Goal: Task Accomplishment & Management: Manage account settings

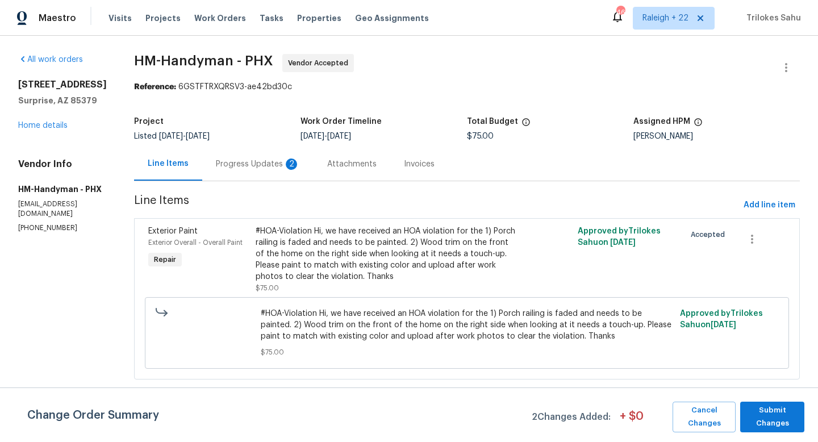
click at [281, 168] on div "Progress Updates 2" at bounding box center [258, 163] width 84 height 11
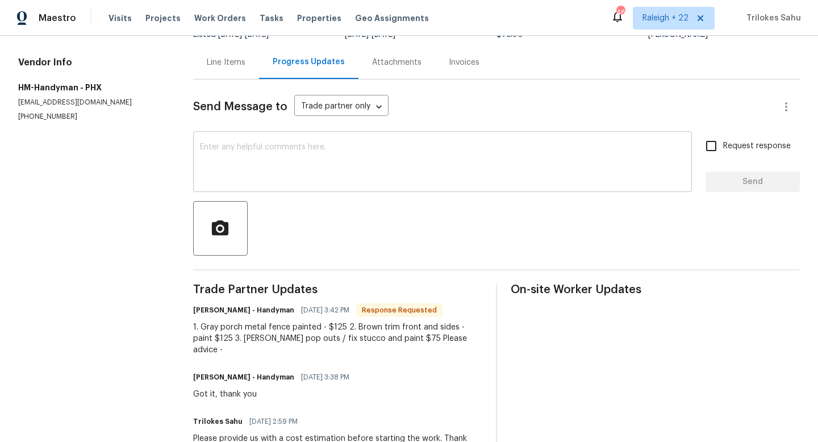
scroll to position [70, 0]
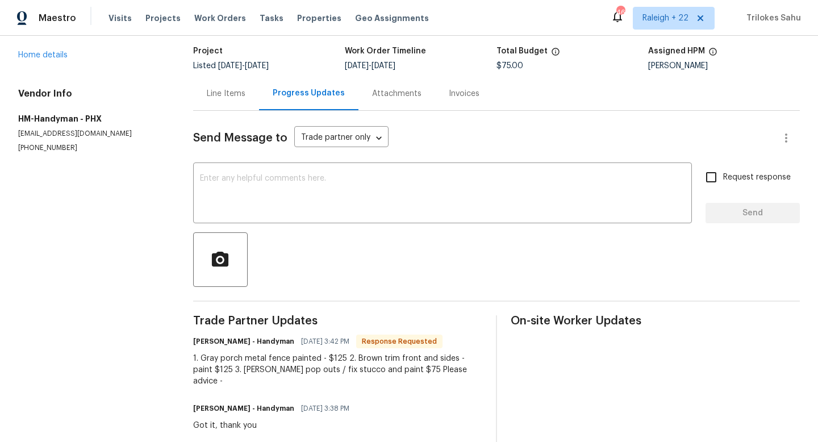
click at [245, 91] on div "Line Items" at bounding box center [226, 93] width 39 height 11
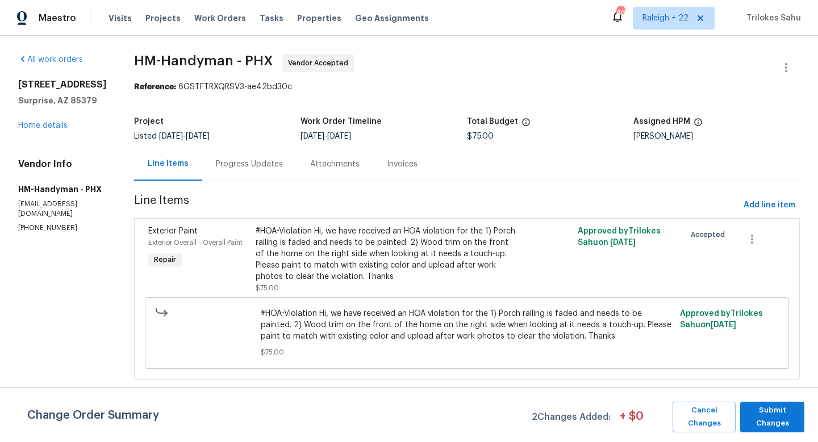
click at [260, 165] on div "Progress Updates" at bounding box center [249, 163] width 67 height 11
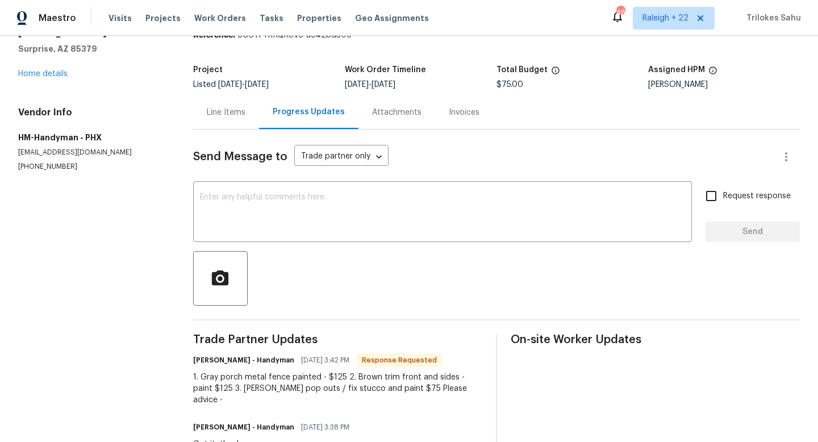
scroll to position [35, 0]
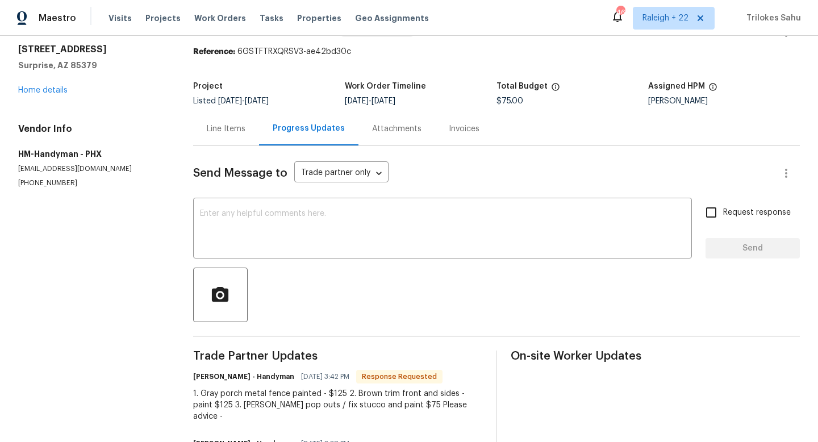
click at [239, 141] on div "Line Items" at bounding box center [226, 129] width 66 height 34
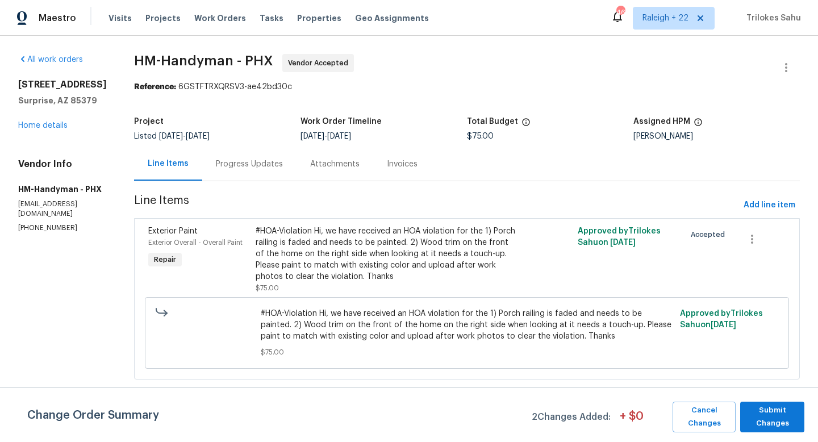
click at [282, 174] on div "Progress Updates" at bounding box center [249, 164] width 94 height 34
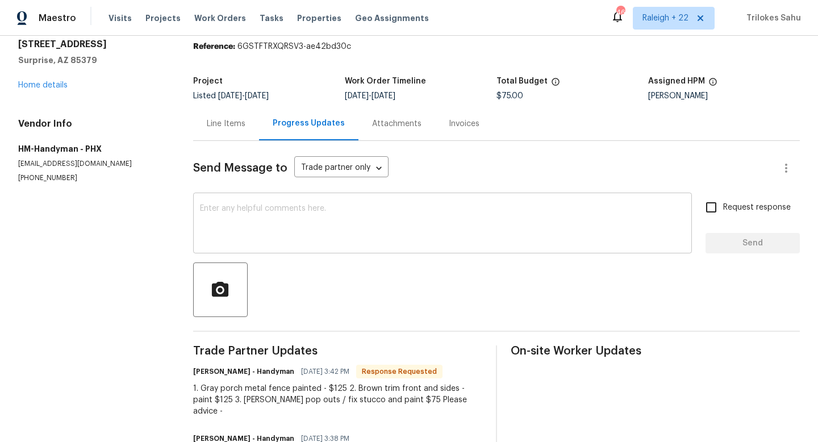
scroll to position [36, 0]
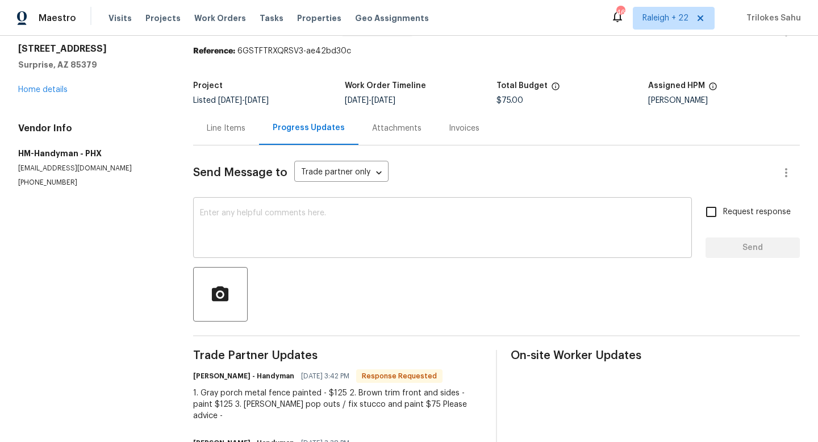
click at [292, 203] on div "x ​" at bounding box center [442, 229] width 499 height 58
click at [243, 133] on div "Line Items" at bounding box center [226, 128] width 39 height 11
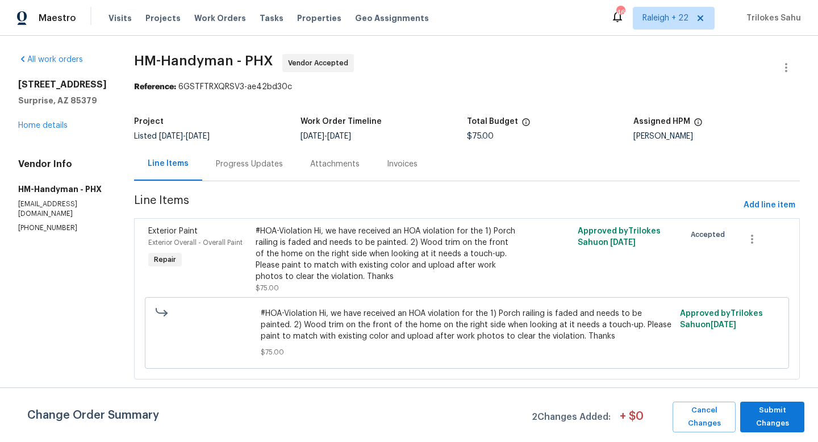
click at [316, 245] on div "#HOA-Violation Hi, we have received an HOA violation for the 1) Porch railing i…" at bounding box center [387, 253] width 262 height 57
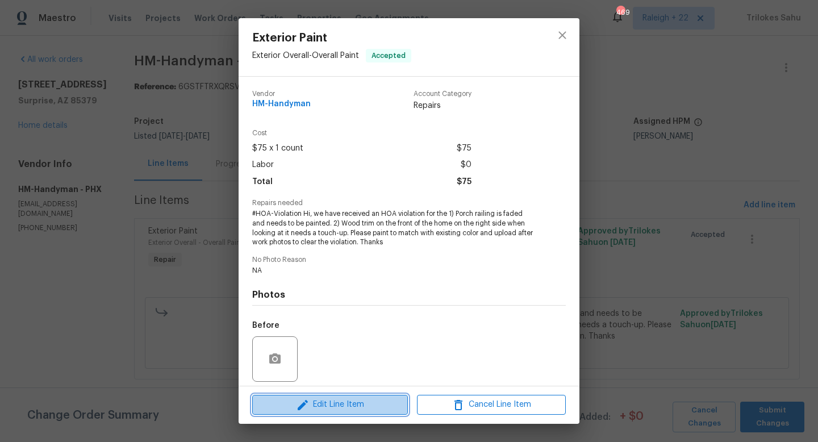
click at [317, 397] on button "Edit Line Item" at bounding box center [330, 405] width 156 height 20
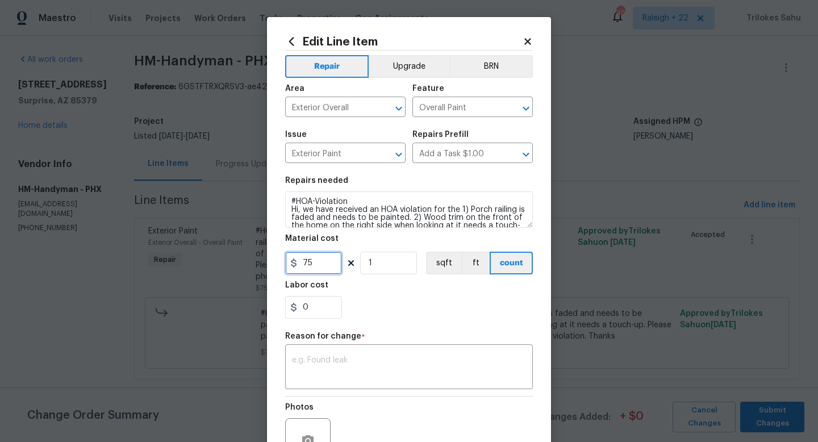
drag, startPoint x: 312, startPoint y: 266, endPoint x: 299, endPoint y: 265, distance: 12.6
click at [299, 265] on input "75" at bounding box center [313, 263] width 57 height 23
type input "325"
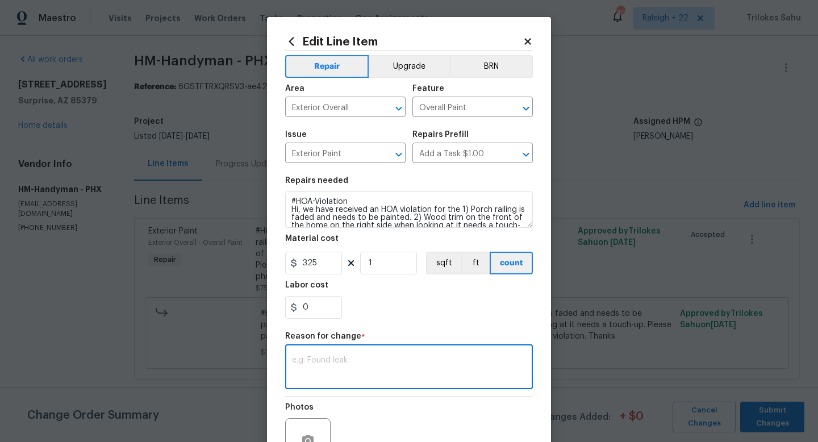
click at [331, 360] on textarea at bounding box center [409, 368] width 234 height 24
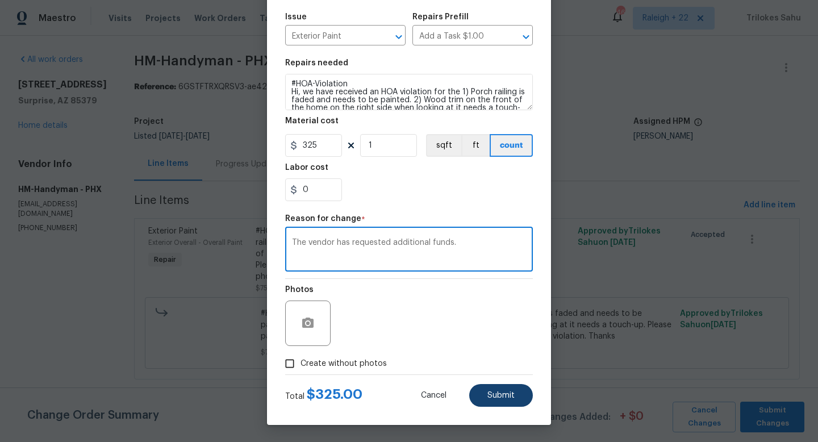
type textarea "The vendor has requested additional funds."
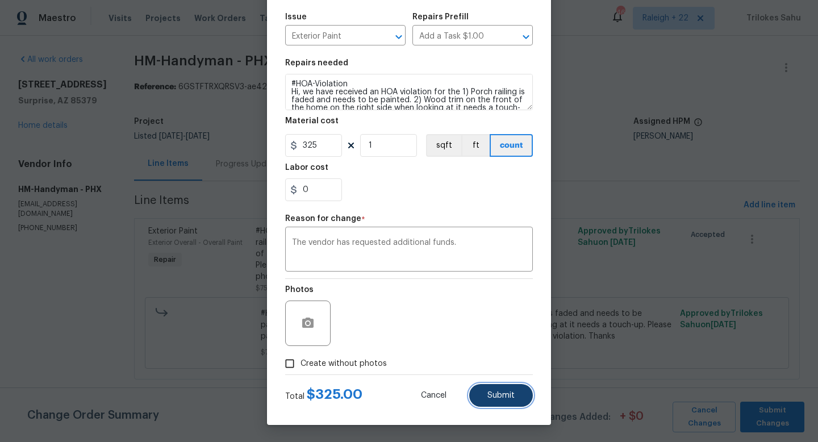
click at [486, 393] on button "Submit" at bounding box center [501, 395] width 64 height 23
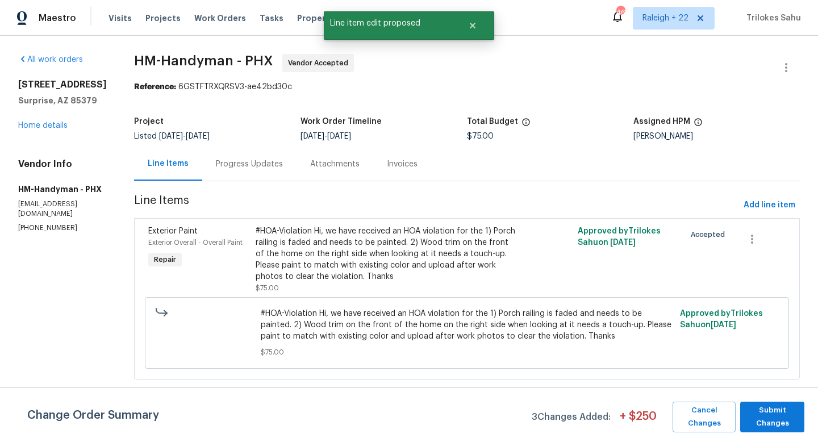
scroll to position [0, 0]
click at [763, 408] on span "Submit Changes" at bounding box center [772, 417] width 53 height 26
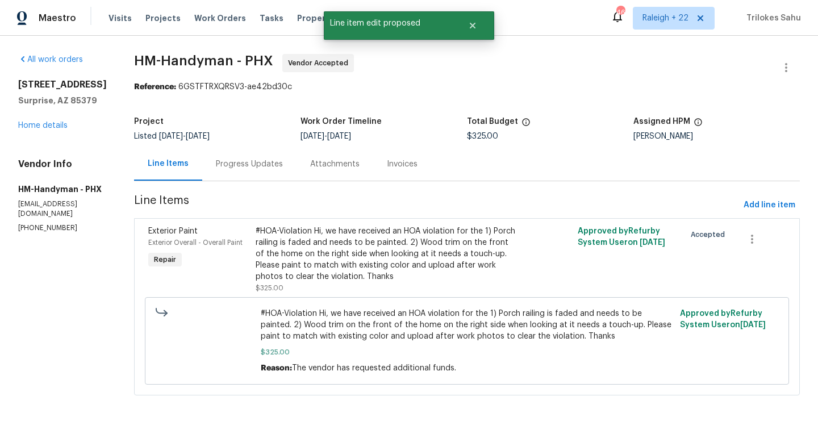
click at [283, 166] on div "Progress Updates" at bounding box center [249, 163] width 67 height 11
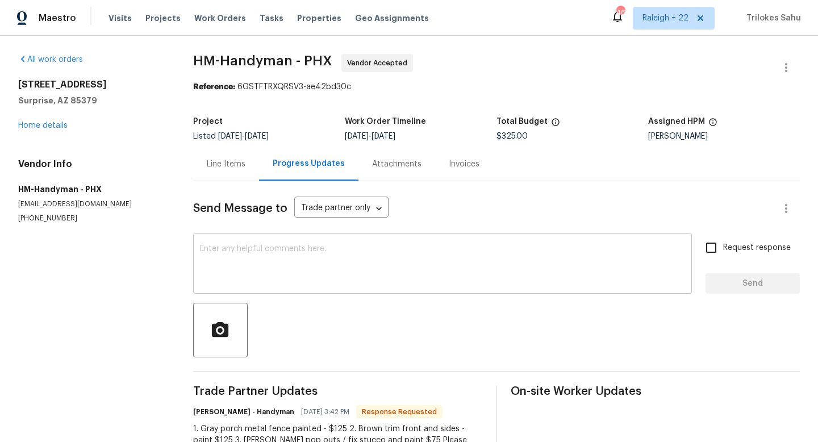
click at [292, 282] on textarea at bounding box center [442, 265] width 485 height 40
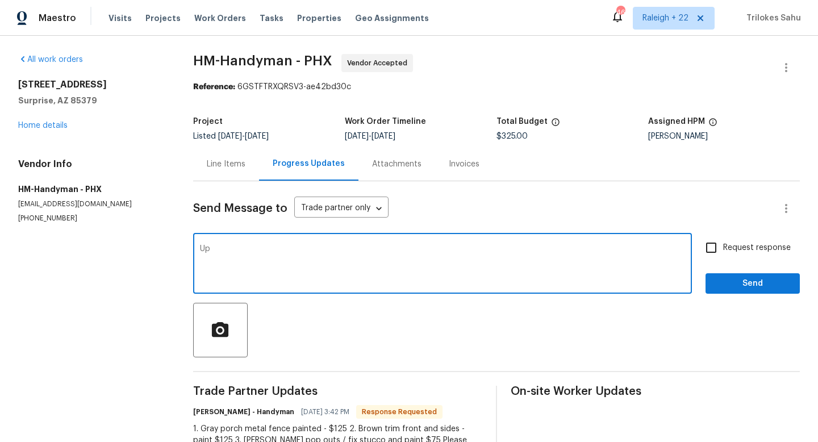
type textarea "U"
type textarea "Updated. please complete the WO and upload after work photos to resolve the vio…"
click at [705, 252] on input "Request response" at bounding box center [711, 248] width 24 height 24
checkbox input "true"
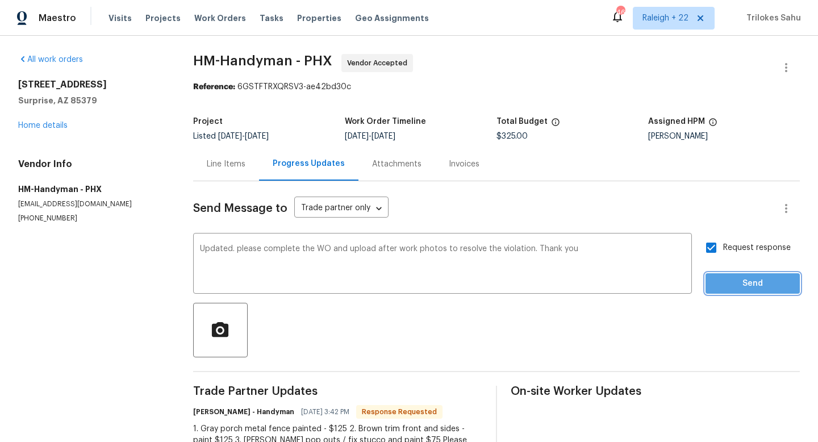
click at [726, 290] on button "Send" at bounding box center [752, 283] width 94 height 21
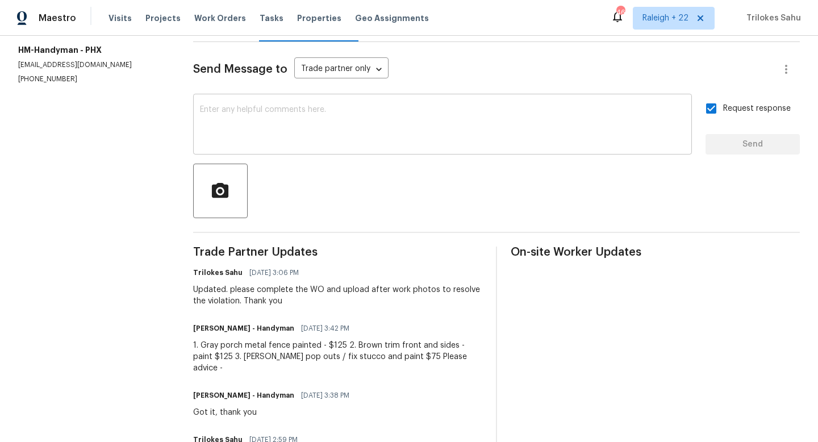
scroll to position [184, 0]
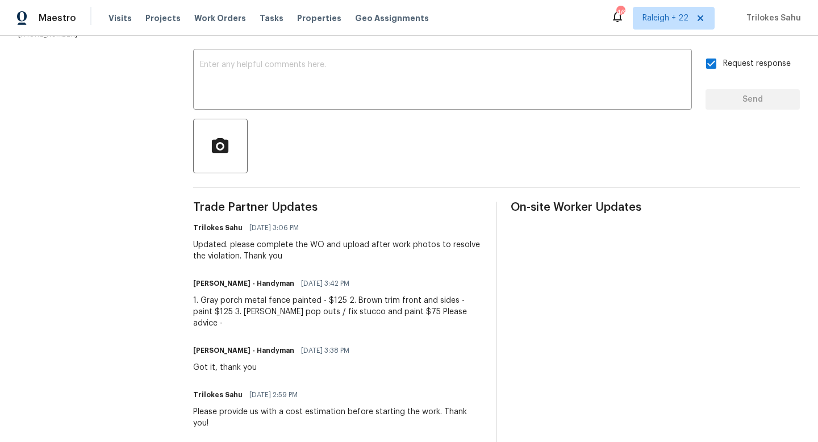
click at [463, 310] on div "1. Gray porch metal fence painted - $125 2. Brown trim front and sides - paint …" at bounding box center [337, 312] width 289 height 34
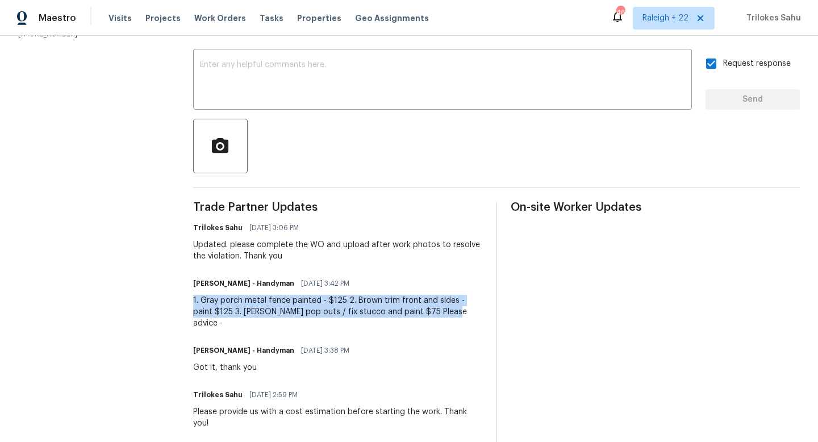
drag, startPoint x: 463, startPoint y: 310, endPoint x: 197, endPoint y: 297, distance: 266.1
click at [197, 298] on div "All work orders 15369 W Wethersfield Rd Surprise, AZ 85379 Home details Vendor …" at bounding box center [409, 156] width 818 height 609
copy div "1. Gray porch metal fence painted - $125 2. Brown trim front and sides - paint …"
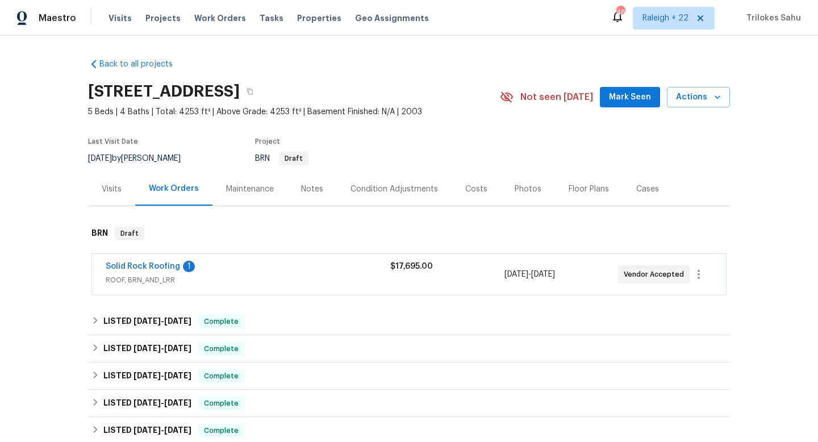
click at [121, 285] on span "ROOF, BRN_AND_LRR" at bounding box center [248, 279] width 285 height 11
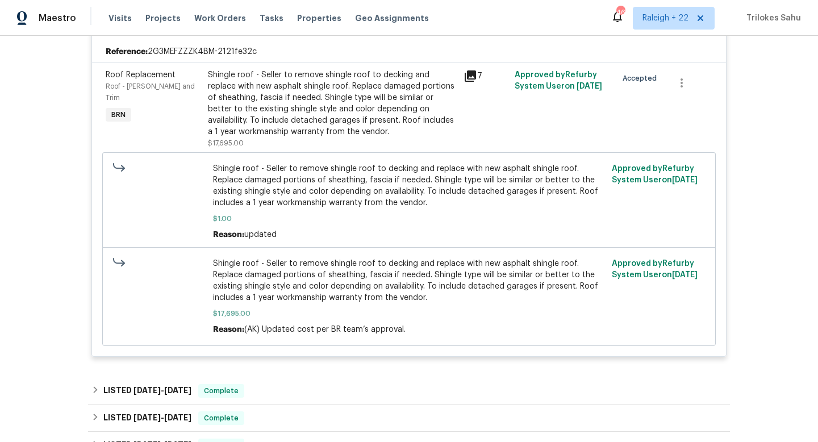
scroll to position [313, 0]
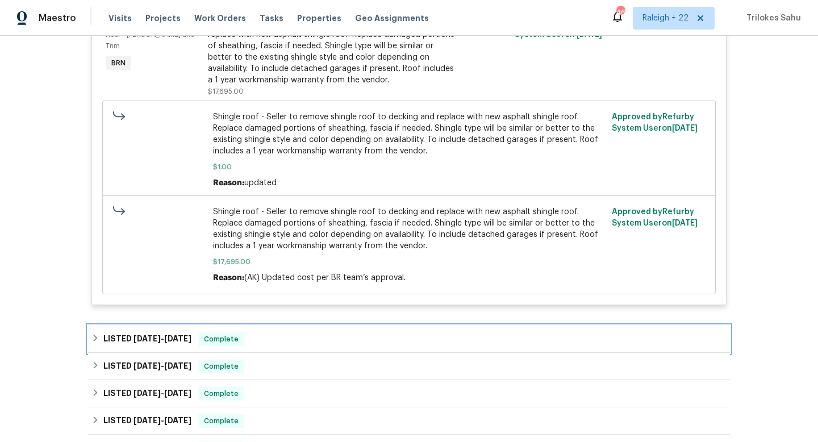
click at [95, 340] on icon at bounding box center [96, 337] width 4 height 7
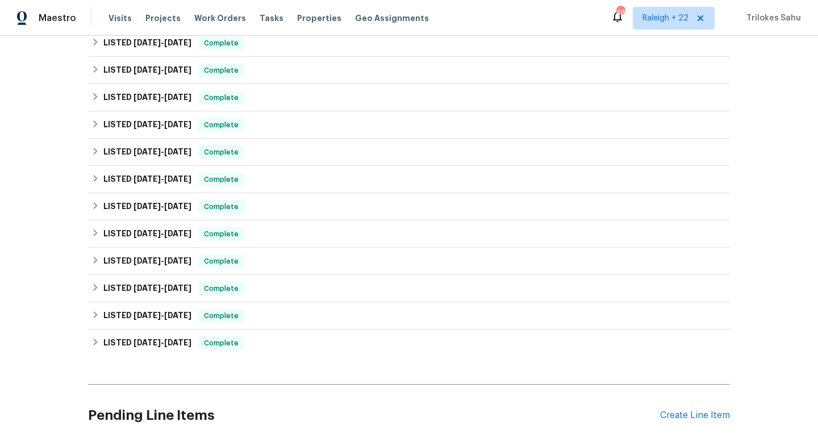
scroll to position [955, 0]
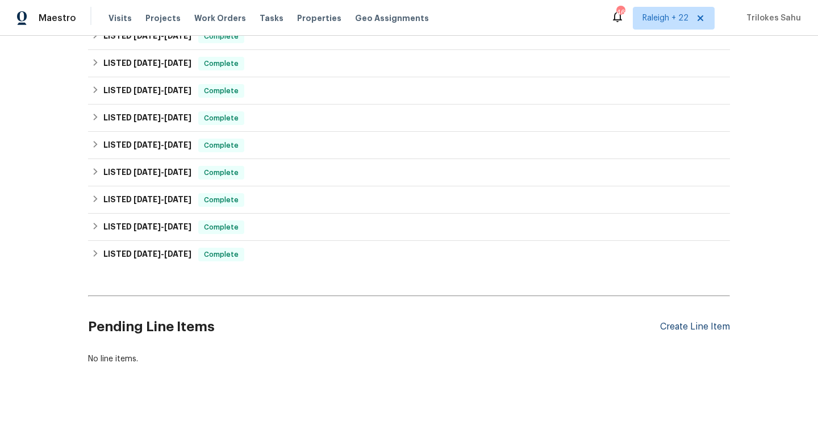
click at [667, 330] on div "Create Line Item" at bounding box center [695, 326] width 70 height 11
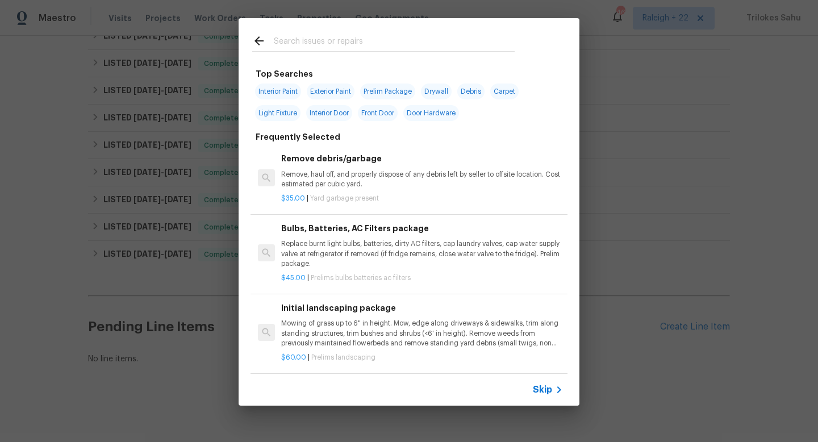
click at [546, 387] on span "Skip" at bounding box center [542, 389] width 19 height 11
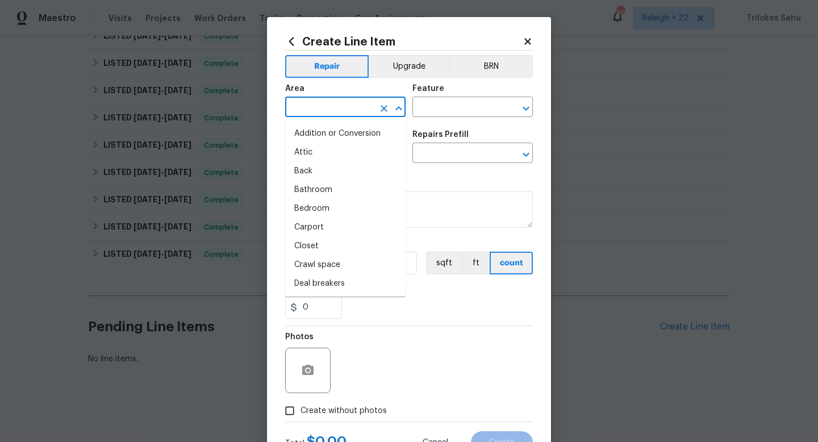
click at [361, 111] on input "text" at bounding box center [329, 108] width 89 height 18
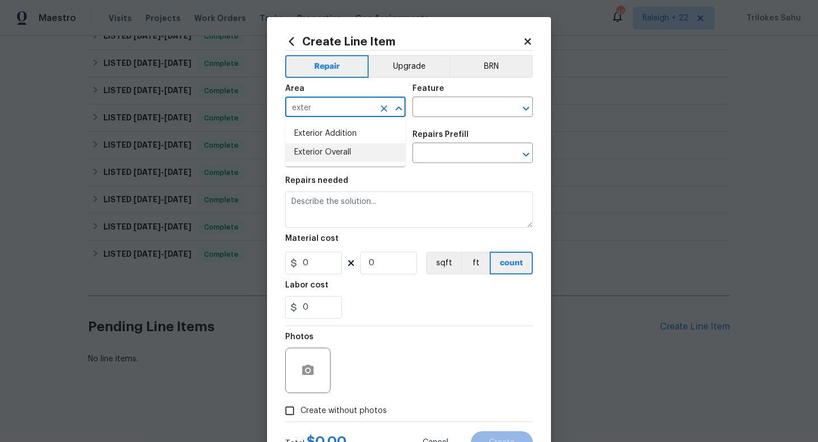
click at [355, 152] on li "Exterior Overall" at bounding box center [345, 152] width 120 height 19
type input "Exterior Overall"
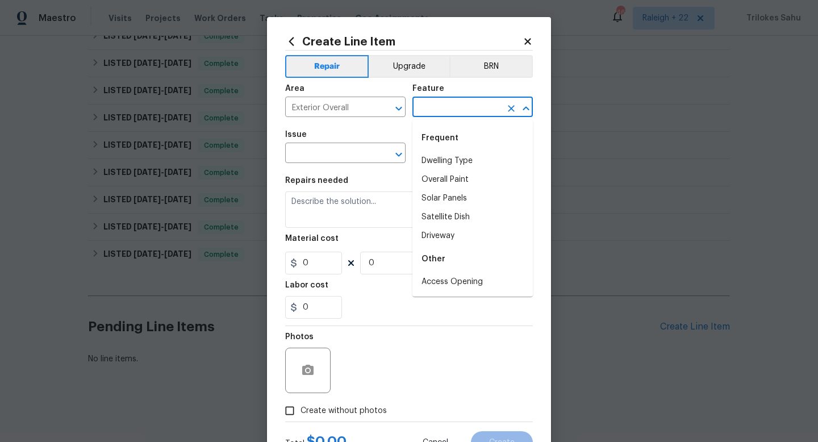
click at [446, 110] on input "text" at bounding box center [456, 108] width 89 height 18
type input "r"
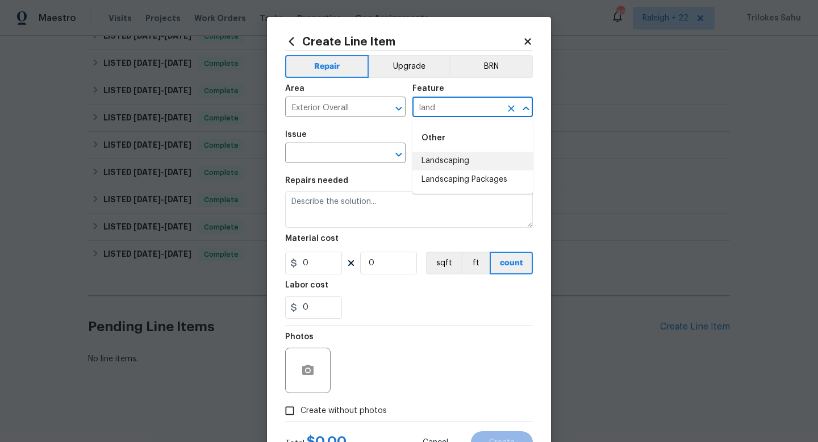
click at [433, 157] on li "Landscaping" at bounding box center [472, 161] width 120 height 19
type input "Landscaping"
click at [357, 152] on input "text" at bounding box center [329, 154] width 89 height 18
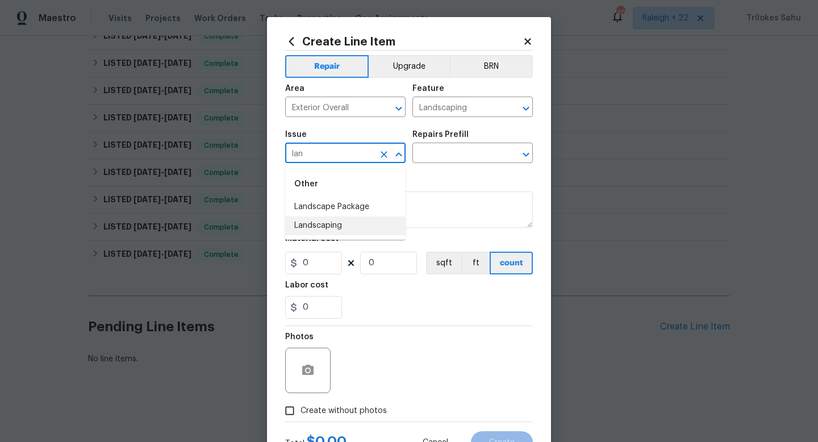
click at [327, 223] on li "Landscaping" at bounding box center [345, 225] width 120 height 19
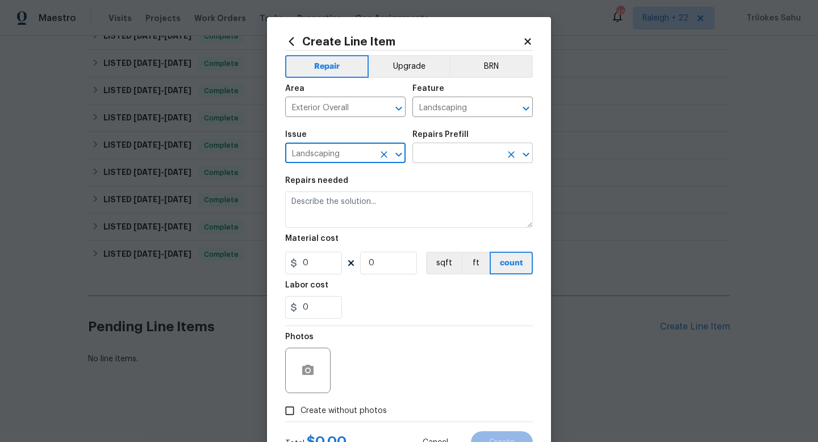
type input "Landscaping"
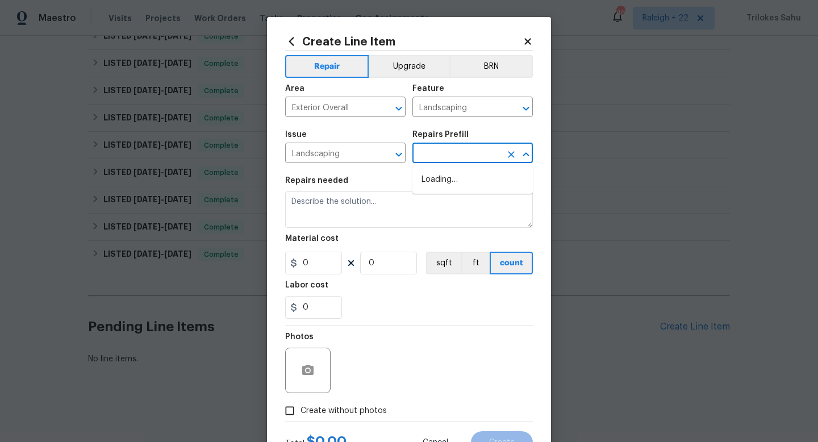
click at [445, 156] on input "text" at bounding box center [456, 154] width 89 height 18
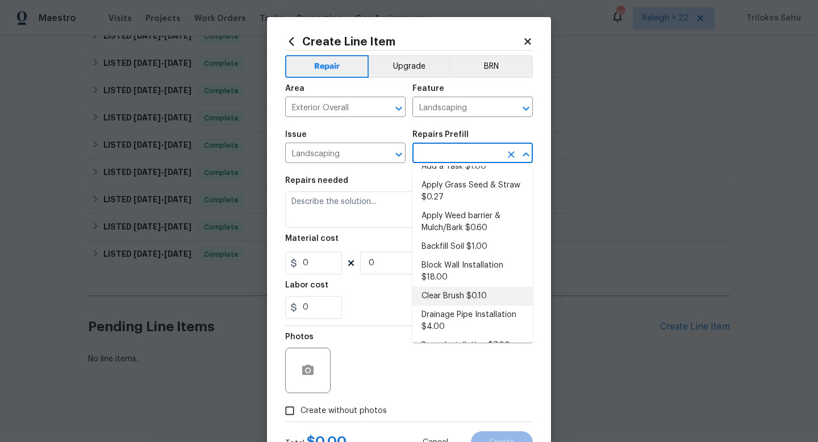
scroll to position [5, 0]
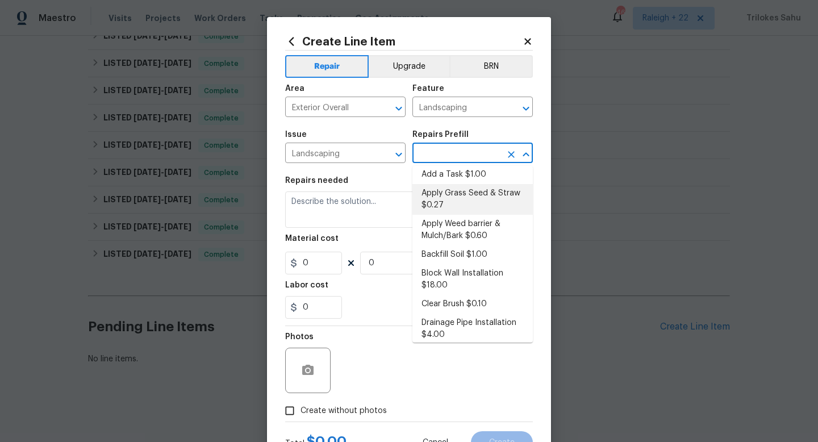
click at [481, 184] on li "Apply Grass Seed & Straw $0.27" at bounding box center [472, 199] width 120 height 31
type input "Apply Grass Seed & Straw $0.27"
type textarea "Apply seed & straw as directed by the PM."
type input "0.27"
type input "1"
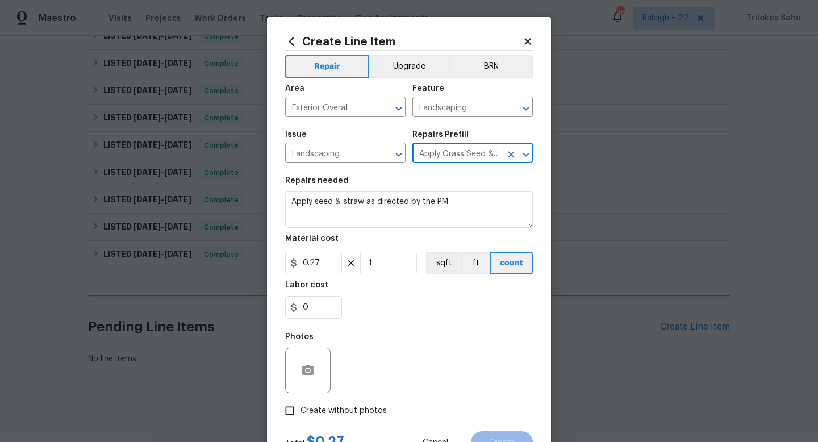
click at [488, 152] on input "Apply Grass Seed & Straw $0.27" at bounding box center [456, 154] width 89 height 18
click at [513, 155] on icon "Clear" at bounding box center [510, 154] width 11 height 11
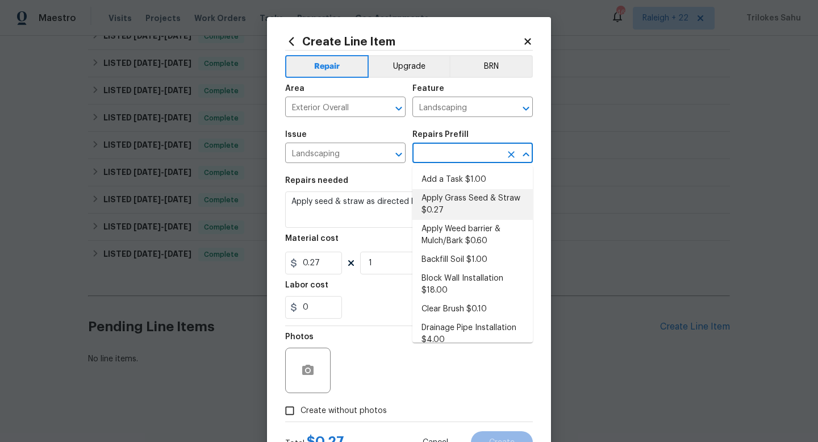
click at [491, 158] on input "text" at bounding box center [456, 154] width 89 height 18
click at [475, 189] on li "Apply Grass Seed & Straw $0.27" at bounding box center [472, 204] width 120 height 31
type input "Apply Grass Seed & Straw $0.27"
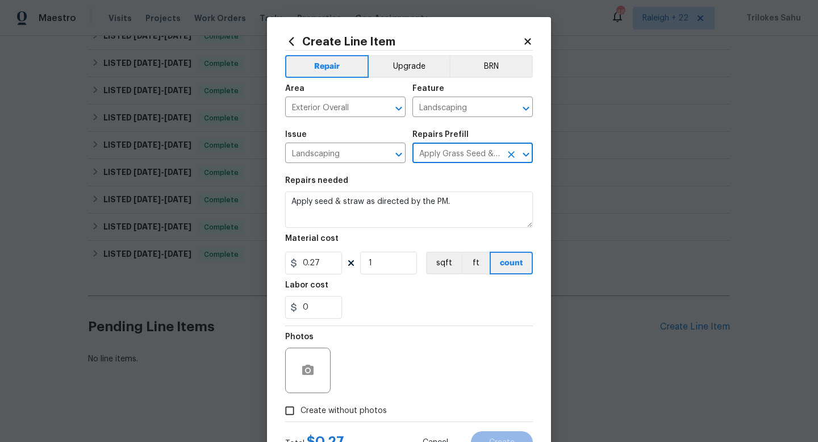
click at [508, 156] on icon "Clear" at bounding box center [511, 154] width 7 height 7
click at [497, 159] on input "text" at bounding box center [456, 154] width 89 height 18
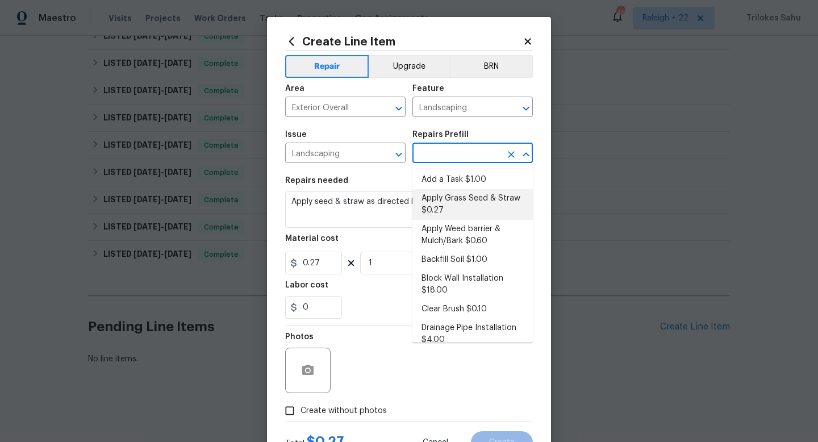
click at [489, 170] on li "Add a Task $1.00" at bounding box center [472, 179] width 120 height 19
type input "Add a Task $1.00"
type textarea "HPM to detail"
type input "1"
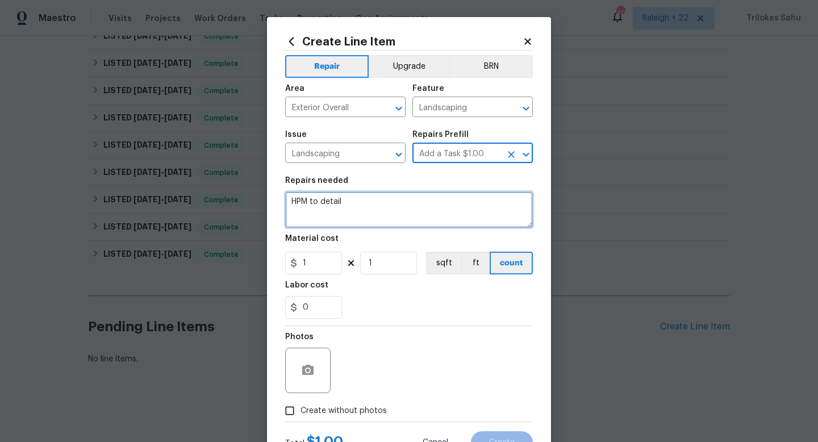
click at [434, 218] on textarea "HPM to detail" at bounding box center [409, 209] width 248 height 36
drag, startPoint x: 434, startPoint y: 218, endPoint x: 284, endPoint y: 201, distance: 150.9
click at [284, 201] on div "Create Line Item Repair Upgrade BRN Area Exterior Overall ​ Feature Landscaping…" at bounding box center [409, 244] width 284 height 455
type textarea "@"
paste textarea "have received an HOA violation notice for Dead areas of lawn need to be repaire…"
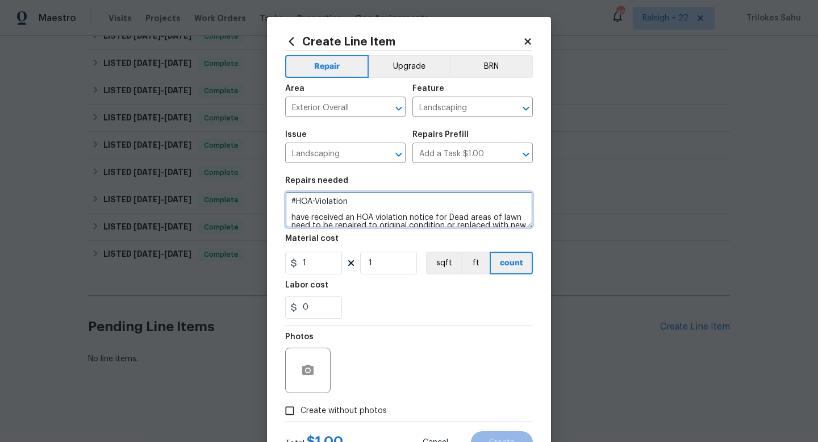
scroll to position [10, 0]
click at [294, 206] on textarea "#HOA-Violation have received an HOA violation notice for Dead areas of lawn nee…" at bounding box center [409, 209] width 248 height 36
click at [293, 206] on textarea "#HOA-Violation have received an HOA violation notice for Dead areas of lawn nee…" at bounding box center [409, 209] width 248 height 36
click at [359, 223] on textarea "#HOA-Violation Hi, we have received an HOA violation notice for Dead areas of l…" at bounding box center [409, 209] width 248 height 36
click at [377, 222] on textarea "#HOA-Violation Hi, we have received an HOA violation notice for Dead areas of l…" at bounding box center [409, 209] width 248 height 36
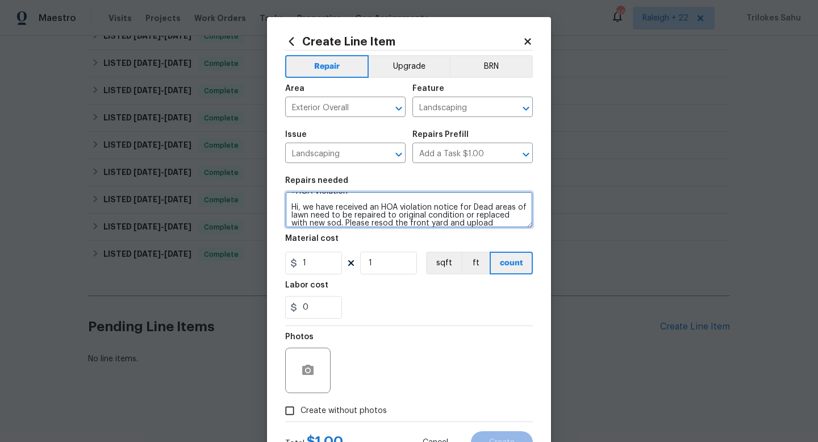
click at [474, 223] on textarea "#HOA-Violation Hi, we have received an HOA violation notice for Dead areas of l…" at bounding box center [409, 209] width 248 height 36
type textarea "#HOA-Violation Hi, we have received an HOA violation notice for Dead areas of l…"
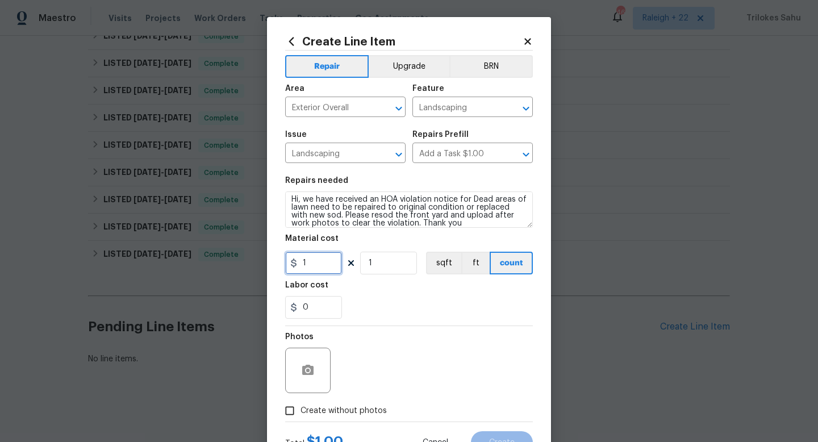
click at [313, 261] on input "1" at bounding box center [313, 263] width 57 height 23
type input "75"
click at [372, 346] on div "Photos" at bounding box center [409, 363] width 248 height 74
click at [289, 403] on input "Create without photos" at bounding box center [290, 411] width 22 height 22
checkbox input "true"
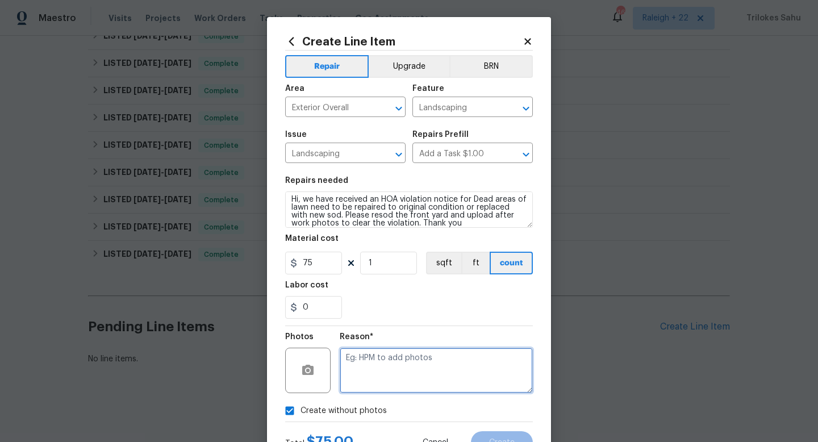
click at [385, 371] on textarea at bounding box center [436, 370] width 193 height 45
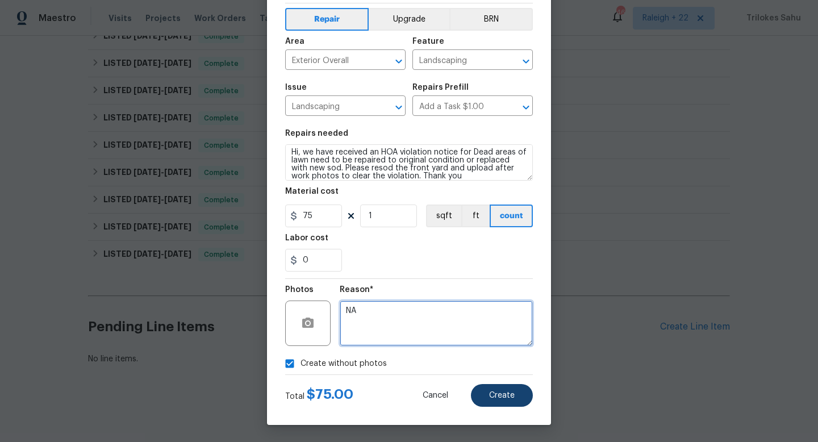
type textarea "NA"
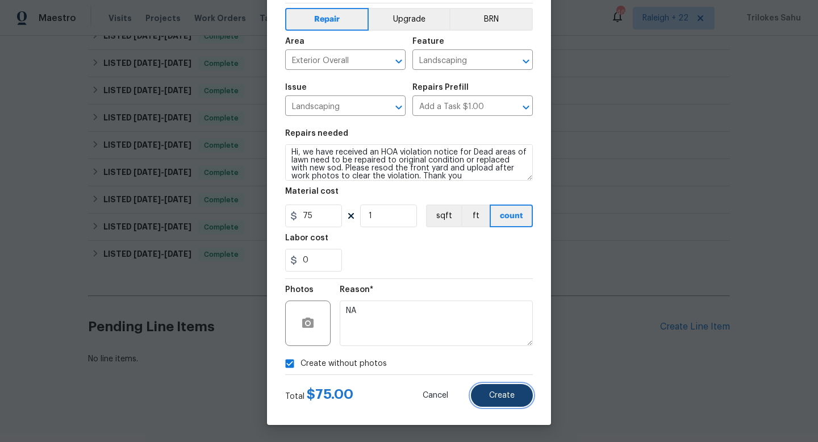
click at [495, 399] on span "Create" at bounding box center [502, 395] width 26 height 9
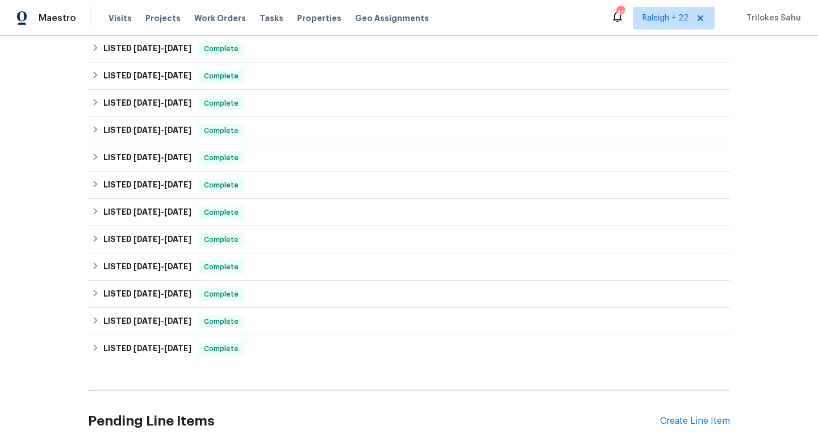
scroll to position [1130, 0]
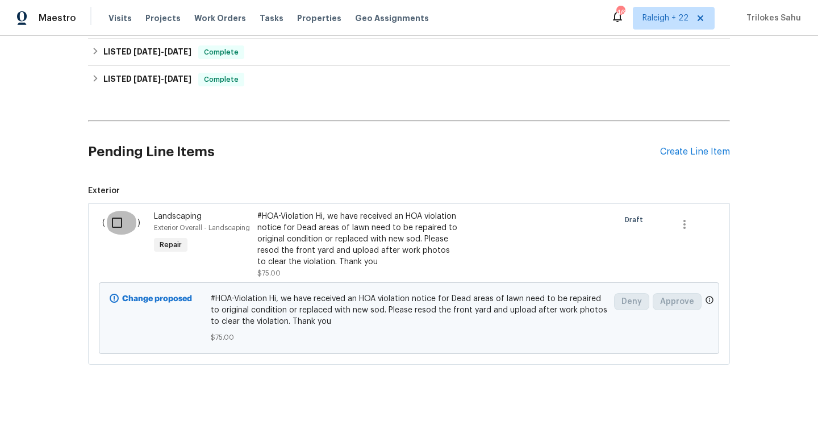
click at [118, 218] on input "checkbox" at bounding box center [121, 223] width 32 height 24
checkbox input "true"
click at [753, 401] on div "Cancel (1) Item Create Work Order" at bounding box center [409, 413] width 818 height 58
click at [745, 413] on span "Create Work Order" at bounding box center [753, 414] width 76 height 14
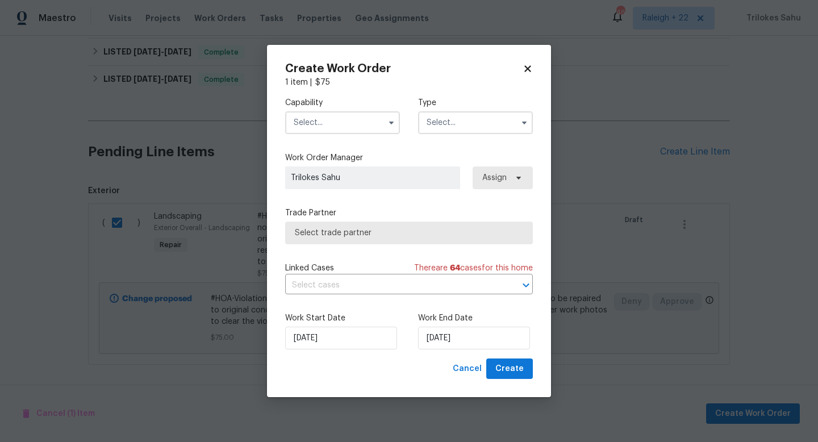
click at [320, 122] on input "text" at bounding box center [342, 122] width 115 height 23
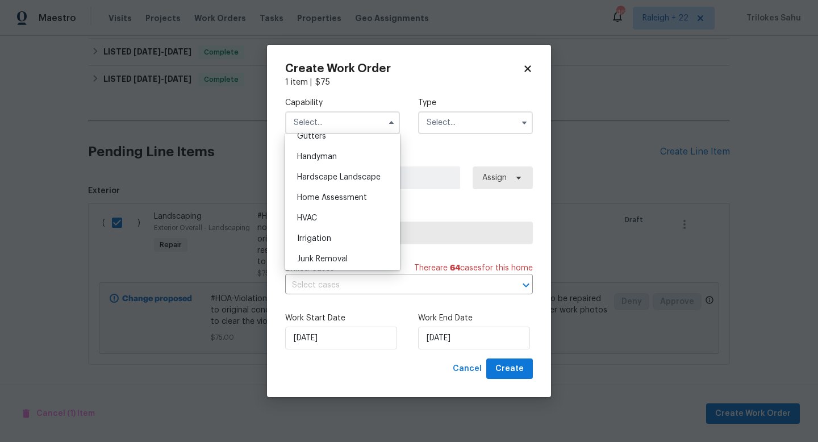
scroll to position [601, 0]
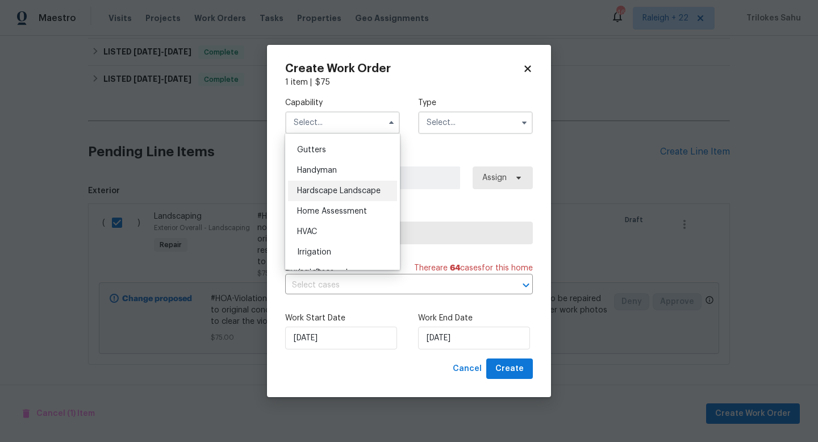
click at [324, 190] on span "Hardscape Landscape" at bounding box center [338, 191] width 83 height 8
type input "Hardscape Landscape"
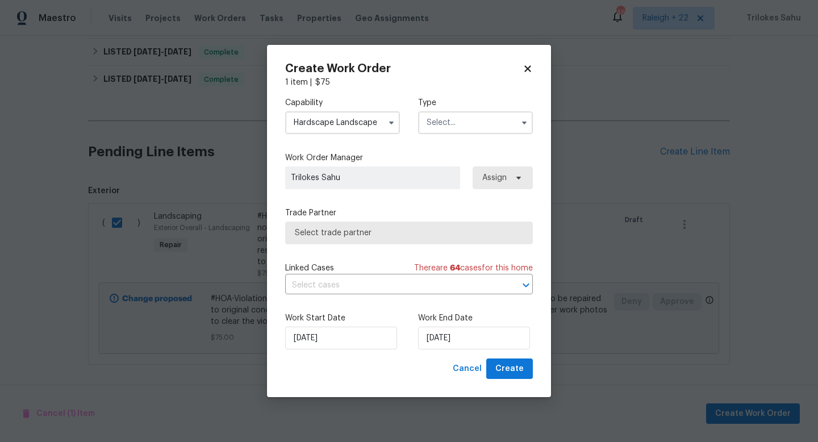
click at [469, 118] on input "text" at bounding box center [475, 122] width 115 height 23
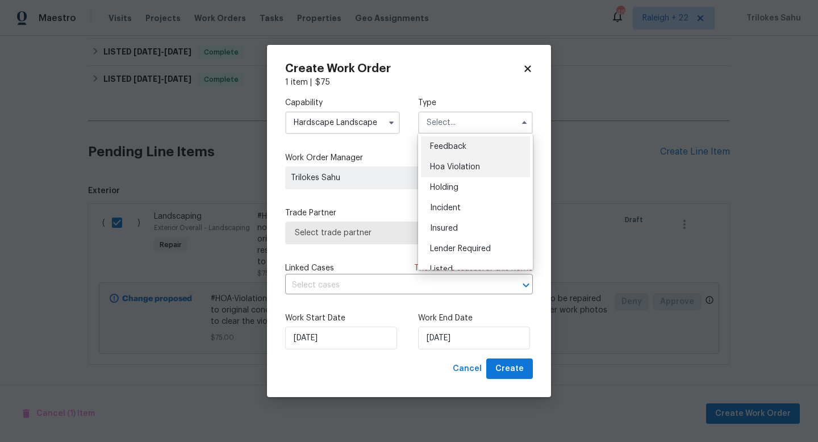
click at [440, 166] on span "Hoa Violation" at bounding box center [455, 167] width 50 height 8
type input "Hoa Violation"
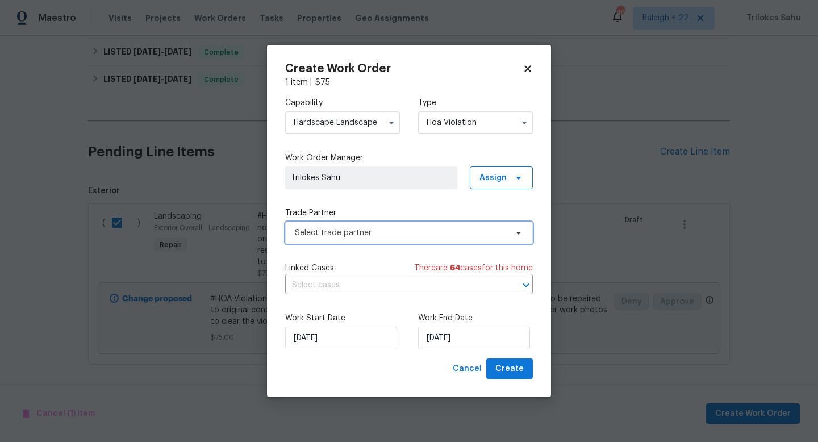
click at [374, 233] on span "Select trade partner" at bounding box center [401, 232] width 212 height 11
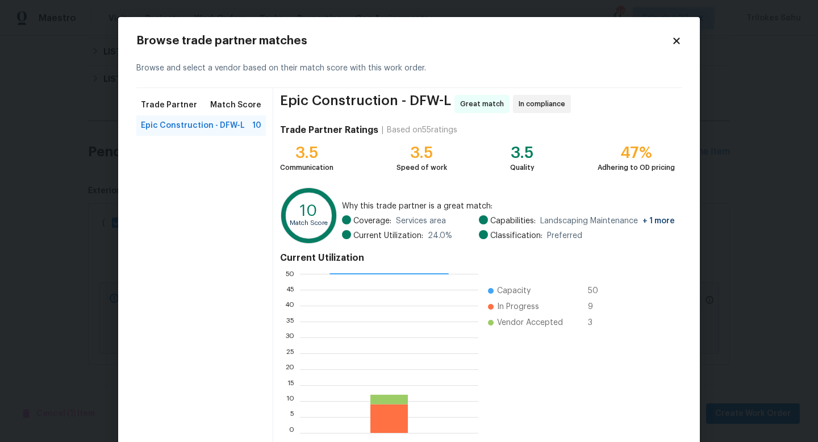
scroll to position [59, 0]
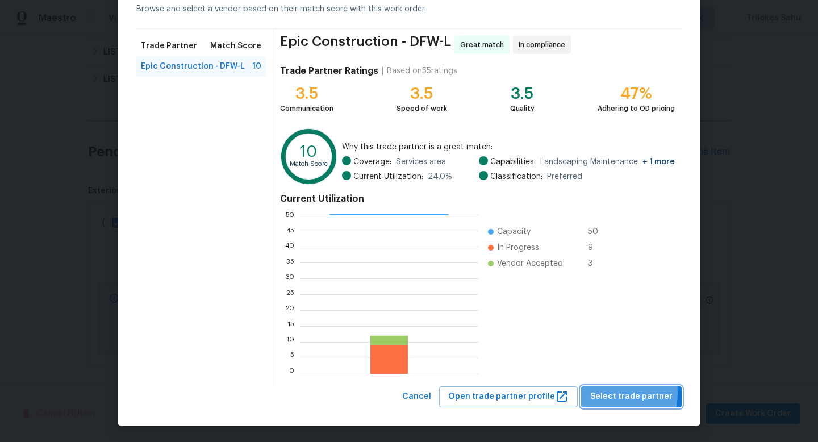
click at [605, 392] on span "Select trade partner" at bounding box center [631, 397] width 82 height 14
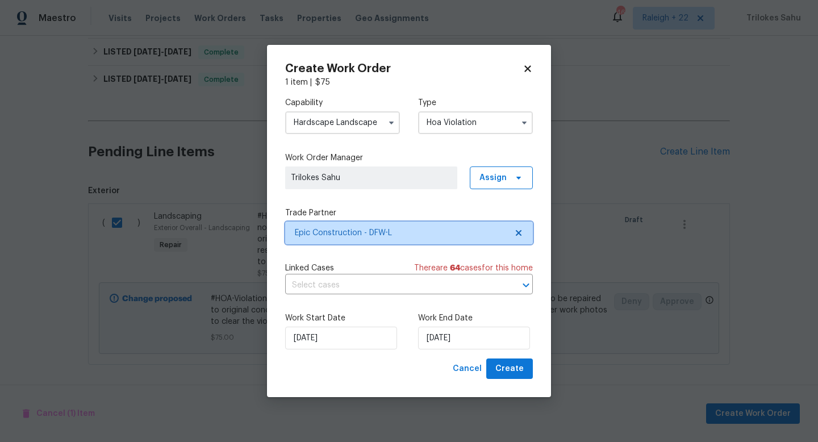
scroll to position [0, 0]
click at [457, 277] on input "text" at bounding box center [393, 286] width 216 height 18
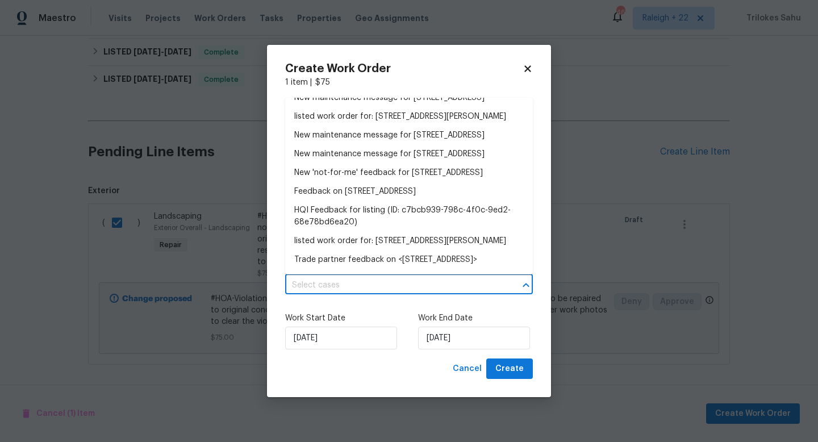
scroll to position [646, 0]
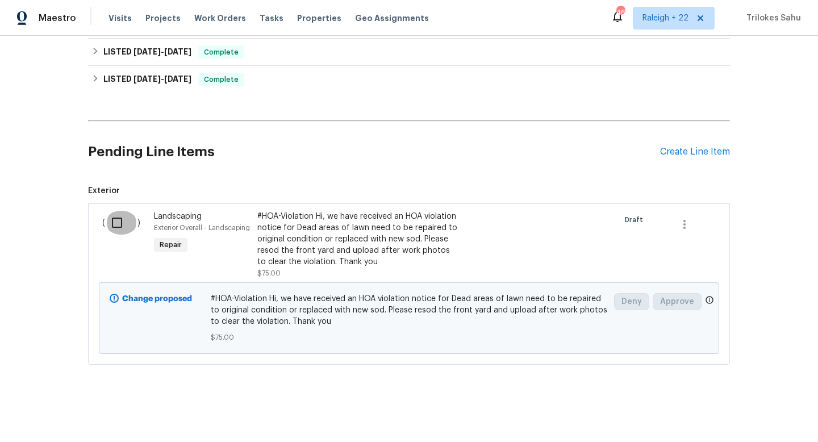
click at [112, 223] on input "checkbox" at bounding box center [121, 223] width 32 height 24
checkbox input "true"
click at [728, 413] on span "Create Work Order" at bounding box center [753, 414] width 76 height 14
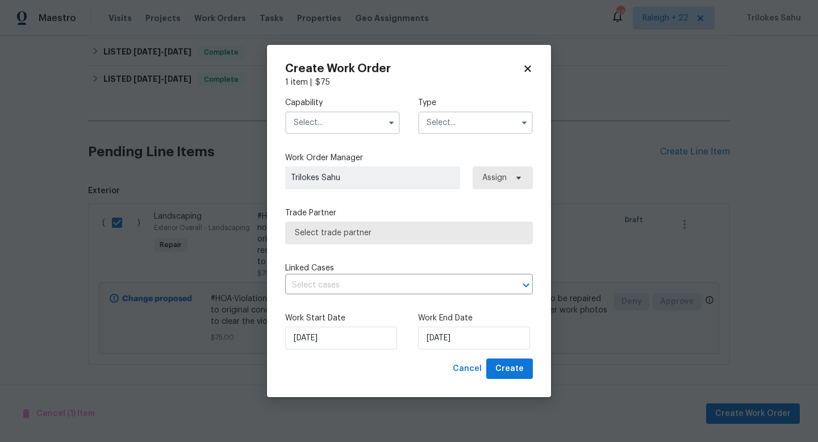
click at [352, 123] on input "text" at bounding box center [342, 122] width 115 height 23
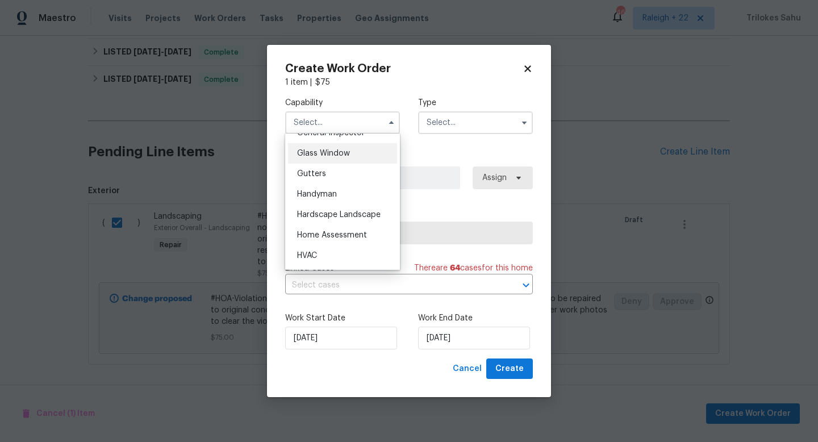
scroll to position [583, 0]
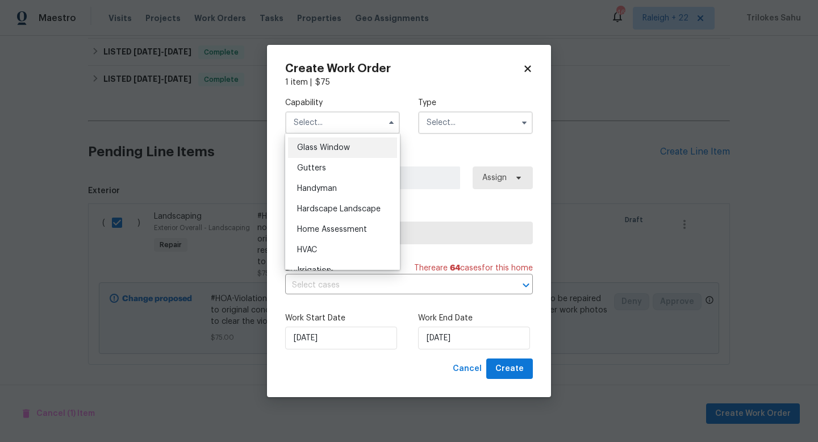
click at [342, 211] on span "Hardscape Landscape" at bounding box center [338, 209] width 83 height 8
type input "Hardscape Landscape"
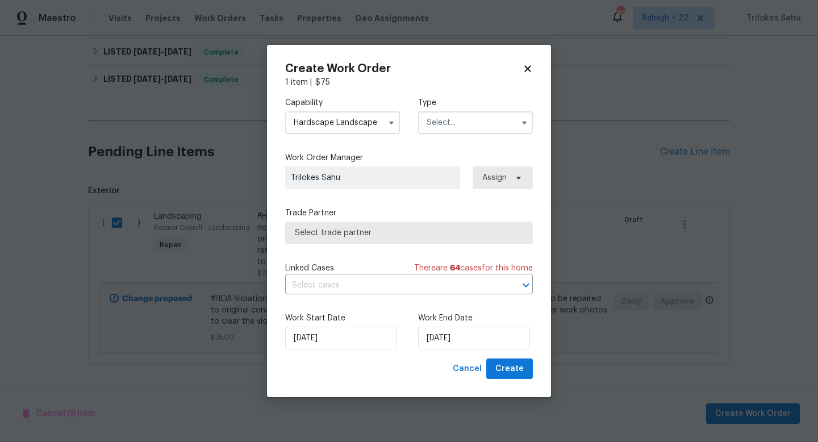
click at [449, 124] on input "text" at bounding box center [475, 122] width 115 height 23
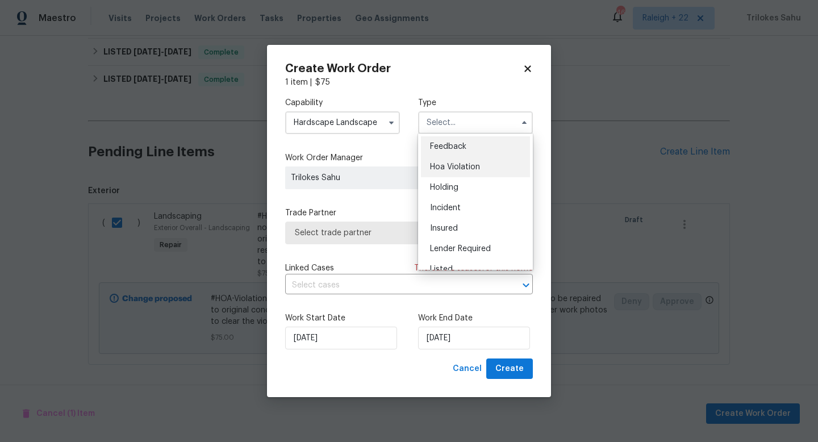
click at [440, 172] on div "Hoa Violation" at bounding box center [475, 167] width 109 height 20
type input "Hoa Violation"
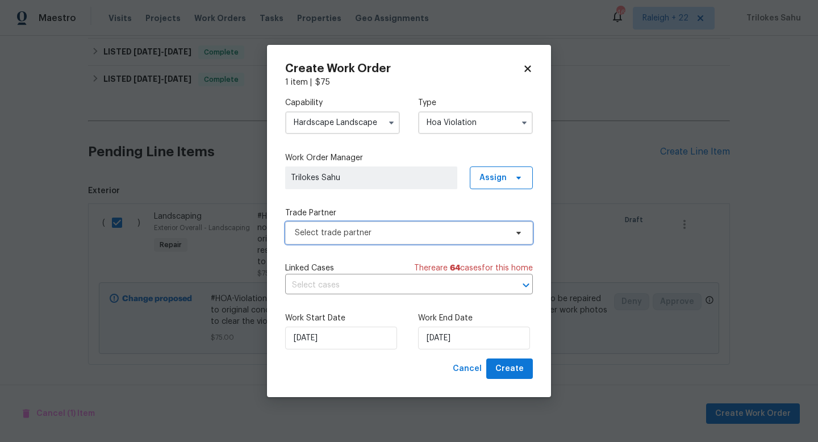
click at [367, 231] on span "Select trade partner" at bounding box center [401, 232] width 212 height 11
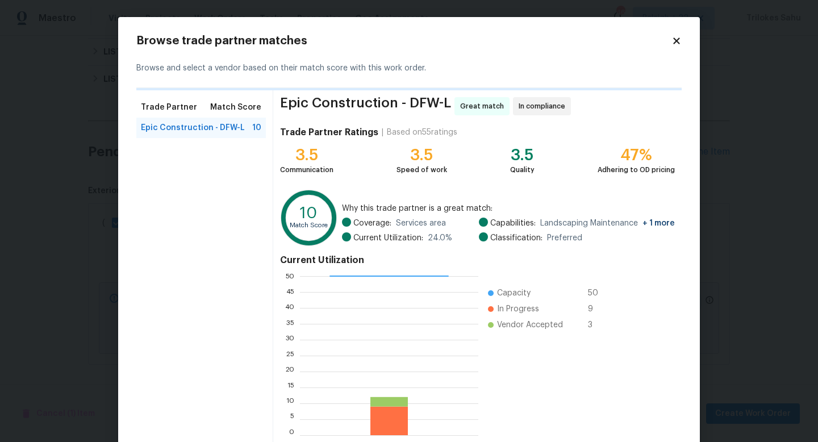
scroll to position [61, 0]
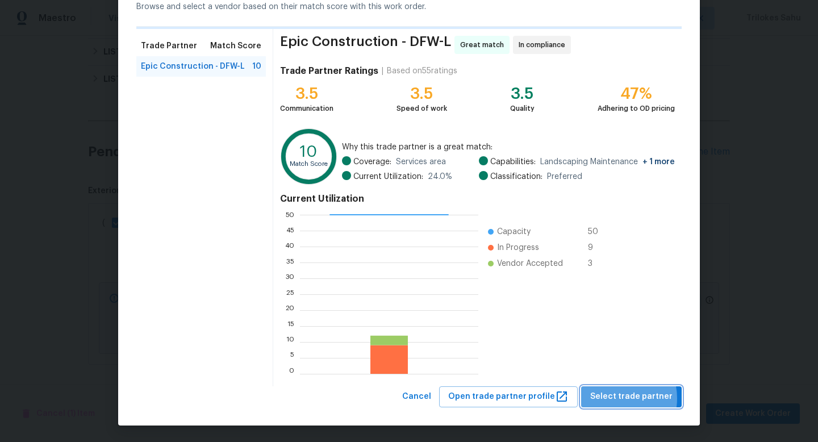
click at [617, 398] on span "Select trade partner" at bounding box center [631, 397] width 82 height 14
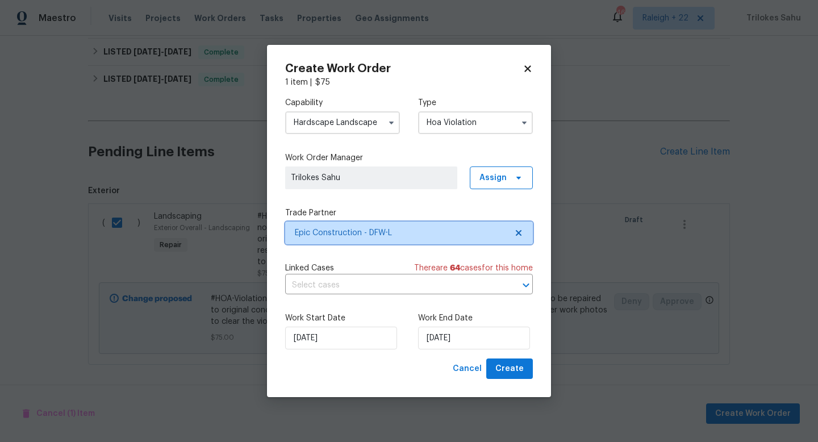
scroll to position [0, 0]
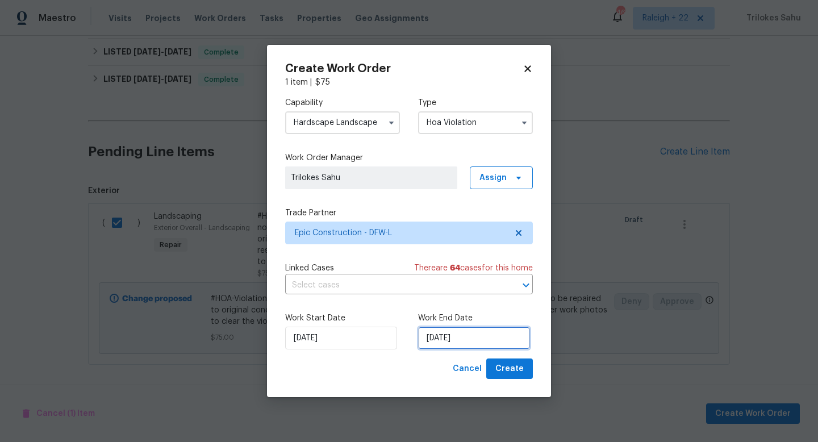
click at [441, 338] on input "29/08/2025" at bounding box center [474, 338] width 112 height 23
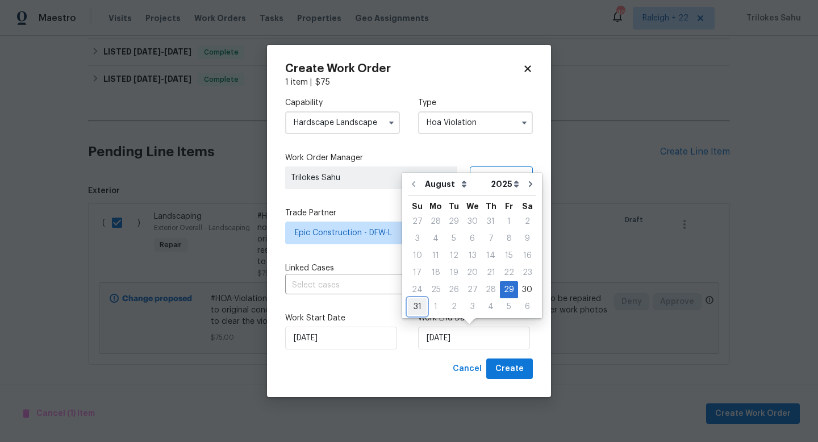
click at [421, 310] on div "31" at bounding box center [417, 307] width 19 height 16
type input "31/08/2025"
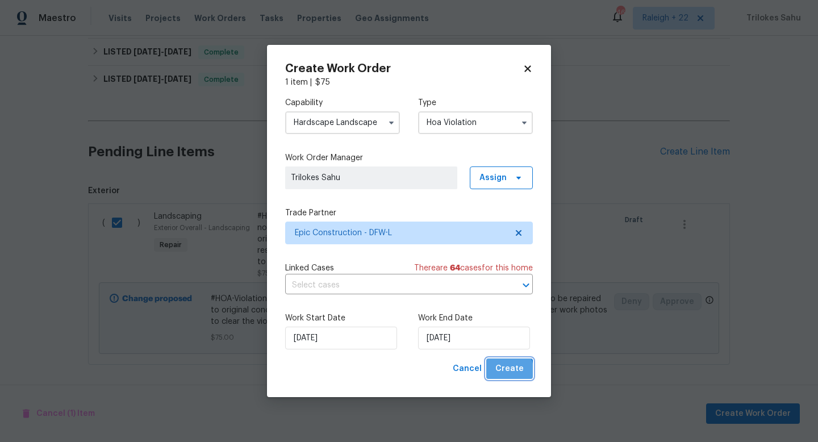
click at [500, 373] on span "Create" at bounding box center [509, 369] width 28 height 14
checkbox input "false"
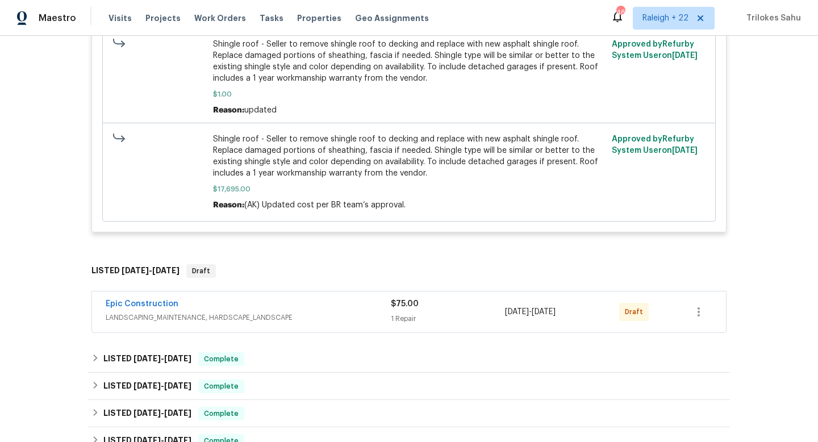
scroll to position [377, 0]
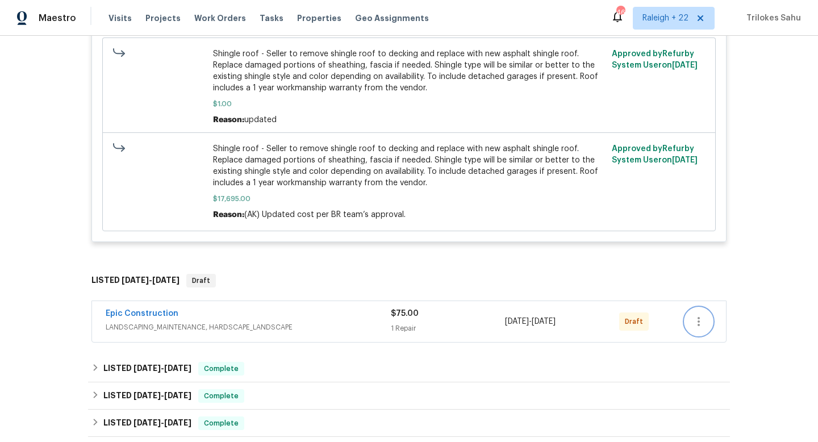
click at [702, 327] on icon "button" at bounding box center [699, 322] width 14 height 14
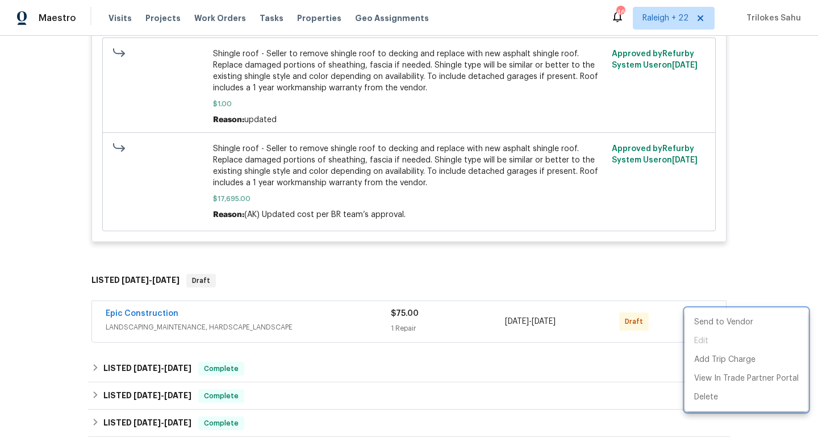
click at [674, 303] on div at bounding box center [409, 221] width 818 height 442
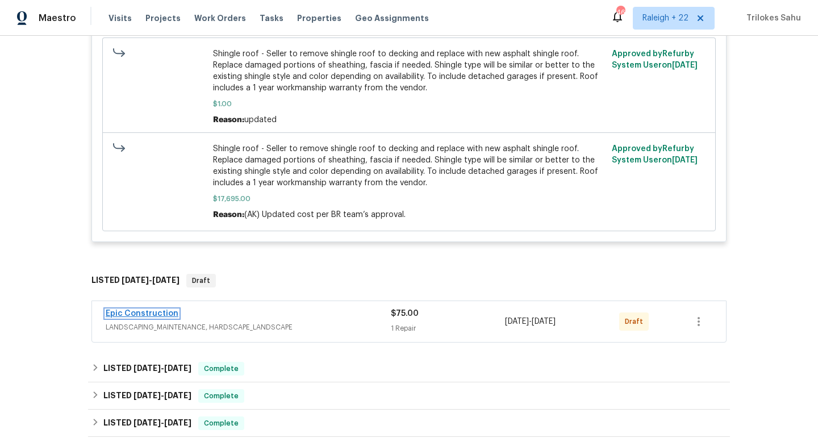
click at [142, 312] on link "Epic Construction" at bounding box center [142, 314] width 73 height 8
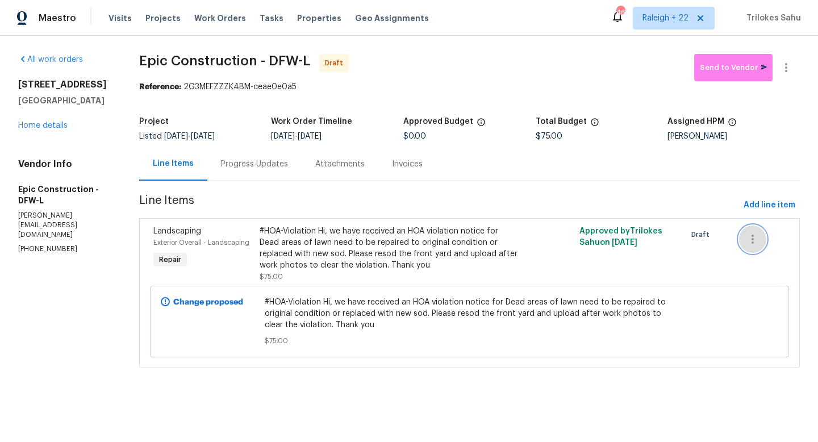
click at [750, 238] on icon "button" at bounding box center [753, 239] width 14 height 14
click at [700, 210] on div at bounding box center [409, 221] width 818 height 442
click at [785, 61] on icon "button" at bounding box center [786, 68] width 14 height 14
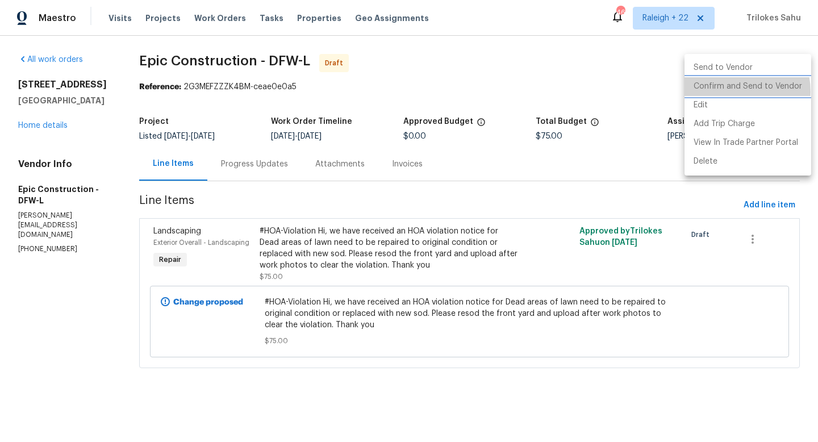
click at [732, 91] on li "Confirm and Send to Vendor" at bounding box center [747, 86] width 127 height 19
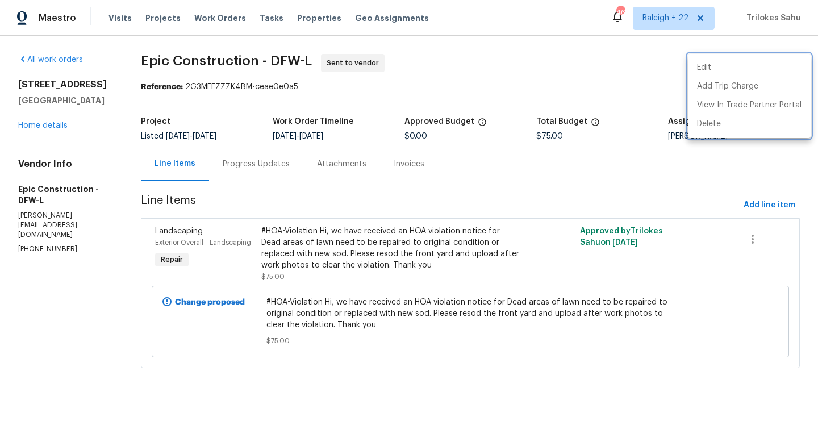
click at [247, 169] on div at bounding box center [409, 221] width 818 height 442
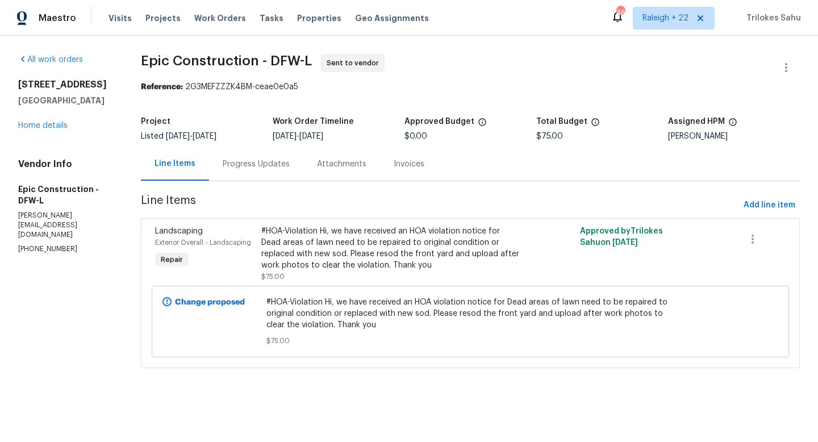
click at [247, 168] on div "Progress Updates" at bounding box center [256, 163] width 67 height 11
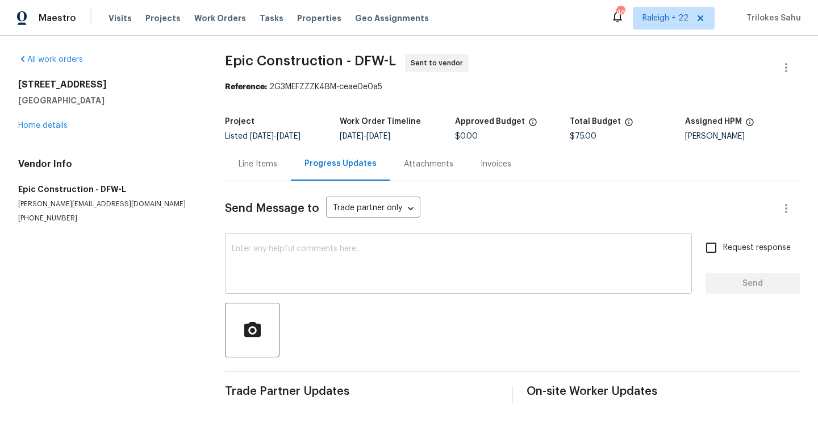
click at [454, 274] on textarea at bounding box center [458, 265] width 453 height 40
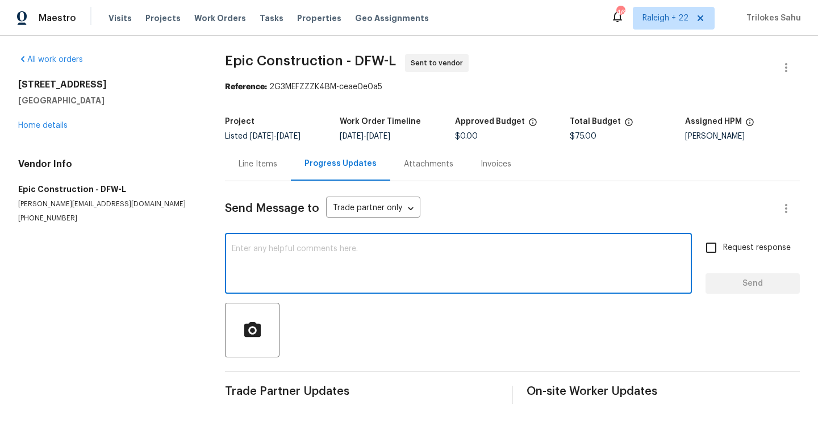
paste textarea "Please provide us with a cost estimation before starting the work. Thank you!"
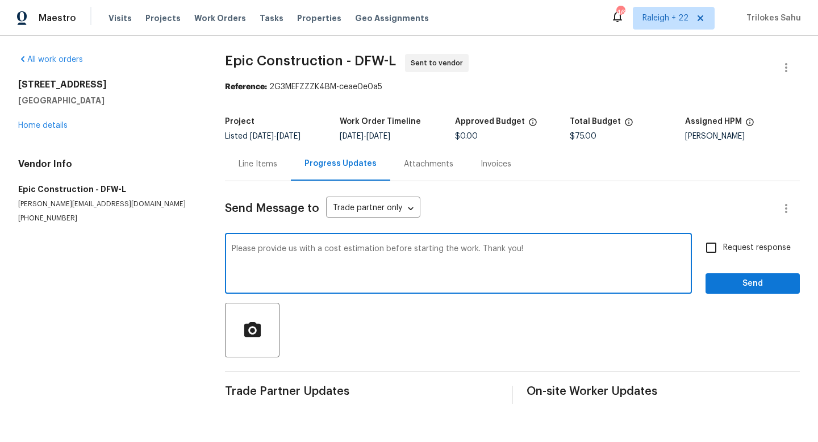
type textarea "Please provide us with a cost estimation before starting the work. Thank you!"
click at [720, 249] on input "Request response" at bounding box center [711, 248] width 24 height 24
checkbox input "true"
click at [233, 249] on textarea "Please provide us with a cost estimation before starting the work. Thank you!" at bounding box center [458, 265] width 453 height 40
type textarea "Hi, Please provide us with a cost estimation before starting the work. Thank yo…"
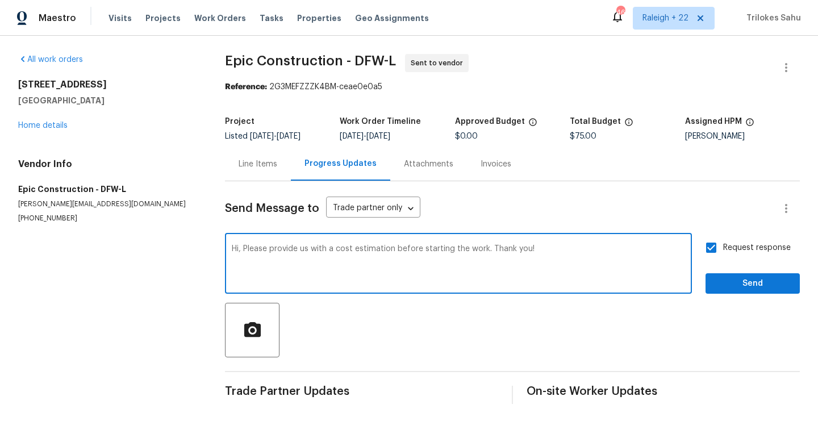
click at [738, 295] on div "Send Message to Trade partner only Trade partner only ​ Hi, Please provide us w…" at bounding box center [512, 292] width 575 height 223
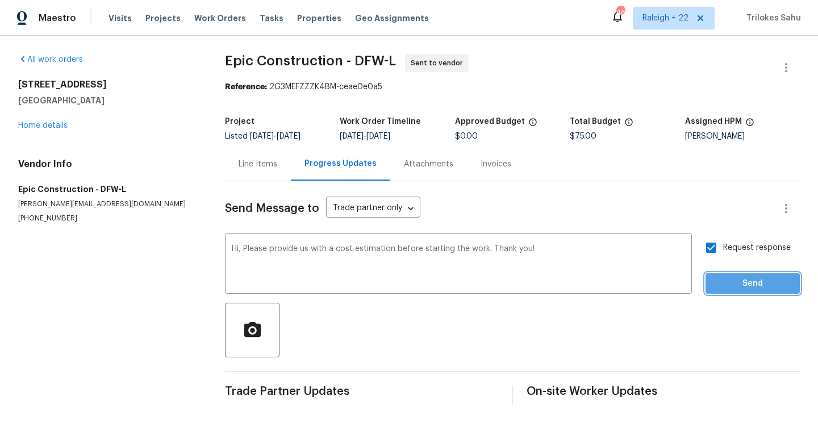
click at [738, 291] on button "Send" at bounding box center [752, 283] width 94 height 21
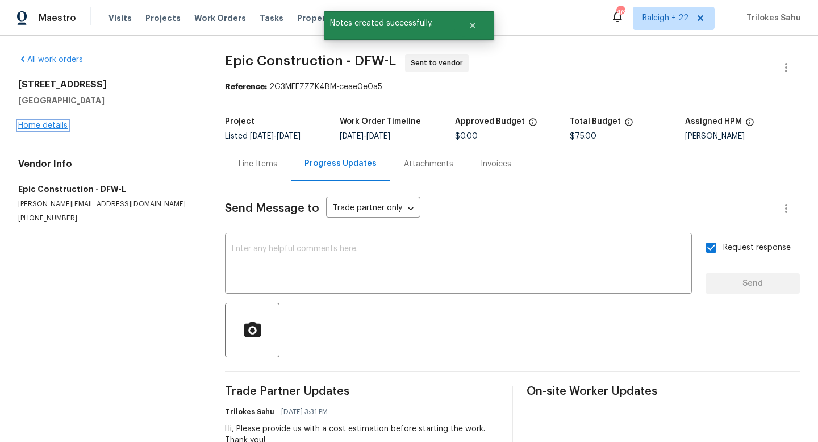
click at [35, 128] on link "Home details" at bounding box center [42, 126] width 49 height 8
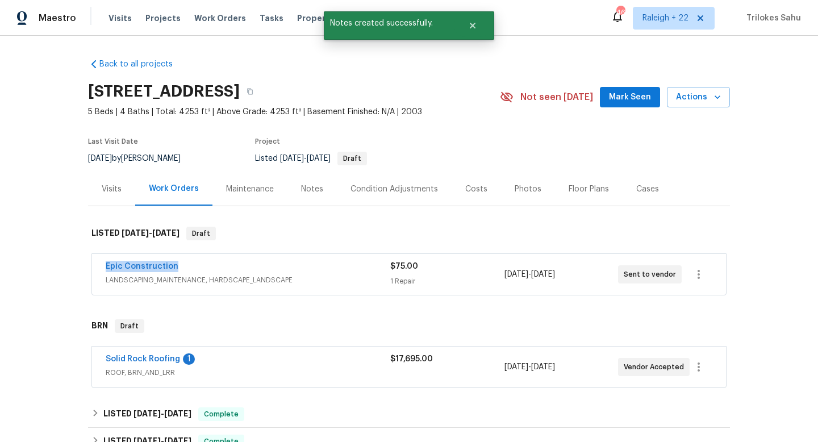
drag, startPoint x: 177, startPoint y: 265, endPoint x: 102, endPoint y: 268, distance: 75.6
click at [102, 268] on div "Epic Construction LANDSCAPING_MAINTENANCE, HARDSCAPE_LANDSCAPE $75.00 1 Repair …" at bounding box center [409, 274] width 634 height 41
copy link "Epic Construction"
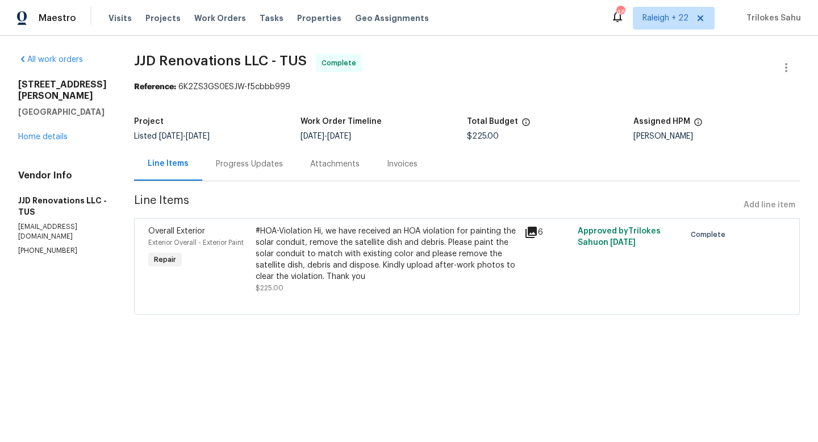
click at [341, 233] on div "#HOA-Violation Hi, we have received an HOA violation for painting the solar con…" at bounding box center [387, 253] width 262 height 57
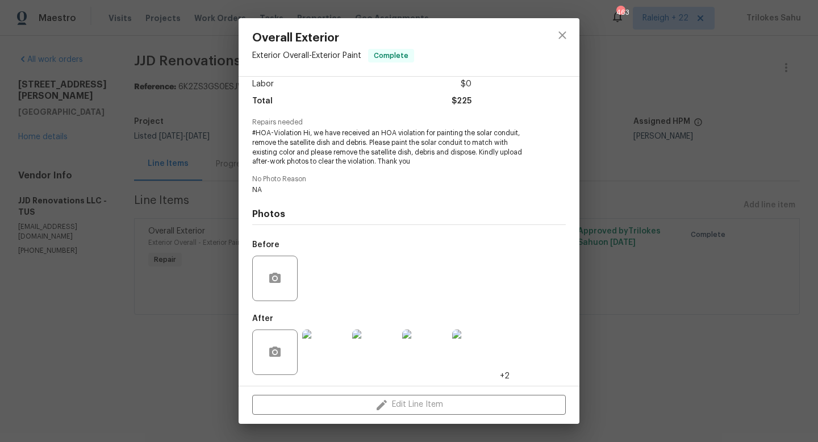
scroll to position [81, 0]
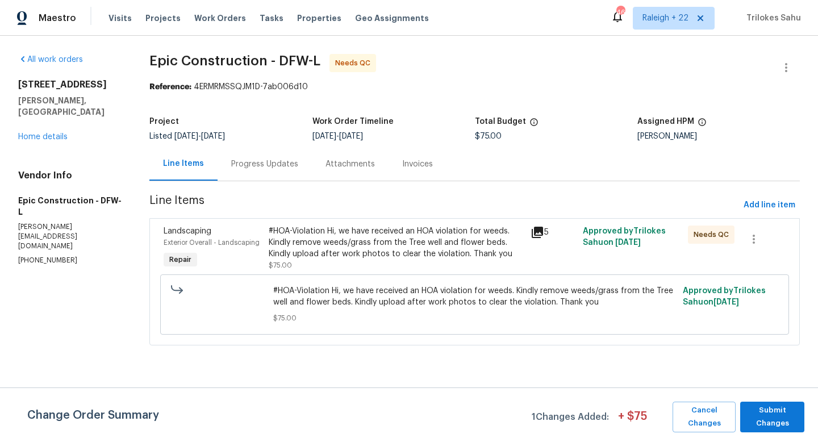
click at [323, 249] on div "#HOA-Violation Hi, we have received an HOA violation for weeds. Kindly remove w…" at bounding box center [396, 242] width 255 height 34
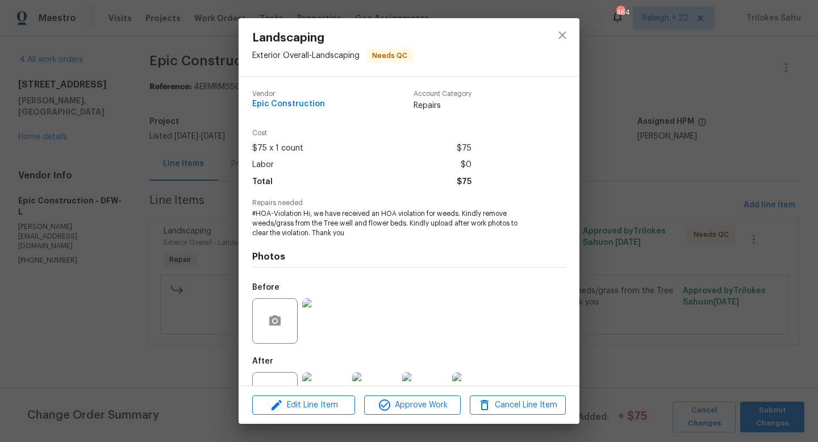
scroll to position [43, 0]
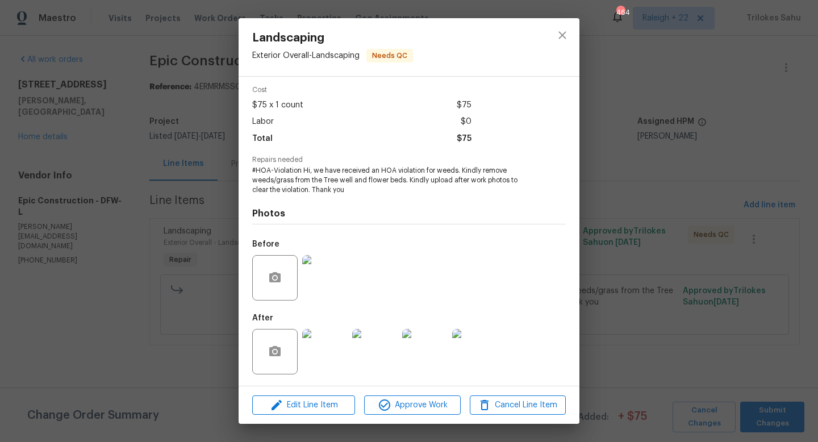
click at [320, 357] on img at bounding box center [324, 351] width 45 height 45
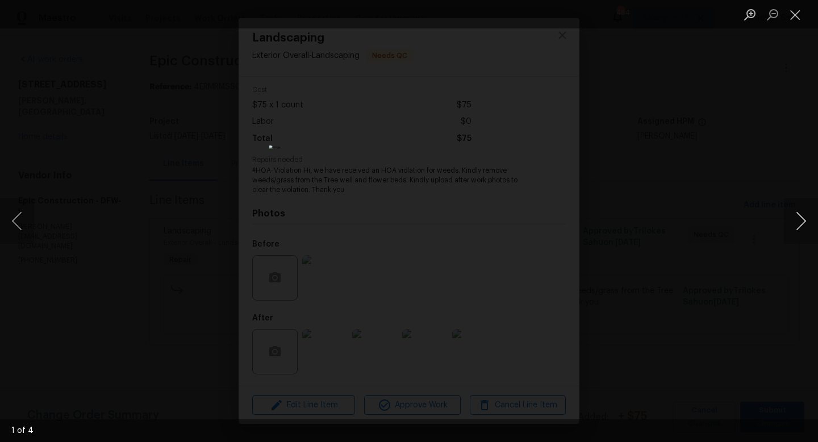
click at [808, 219] on button "Next image" at bounding box center [801, 220] width 34 height 45
click at [795, 231] on button "Next image" at bounding box center [801, 220] width 34 height 45
click at [791, 226] on button "Next image" at bounding box center [801, 220] width 34 height 45
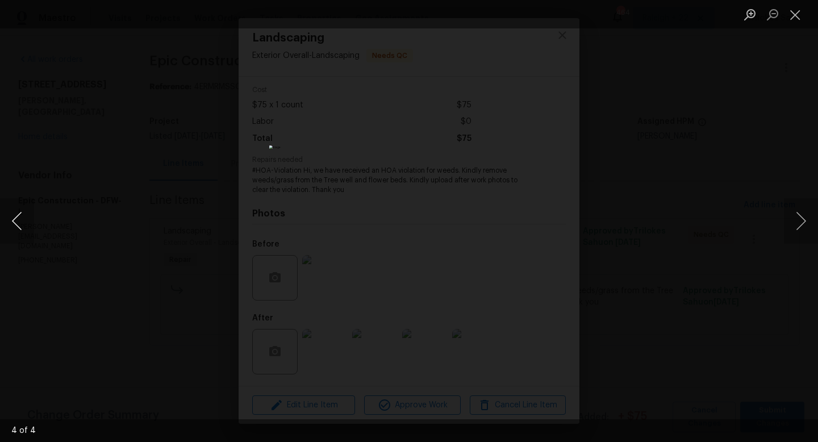
click at [23, 225] on button "Previous image" at bounding box center [17, 220] width 34 height 45
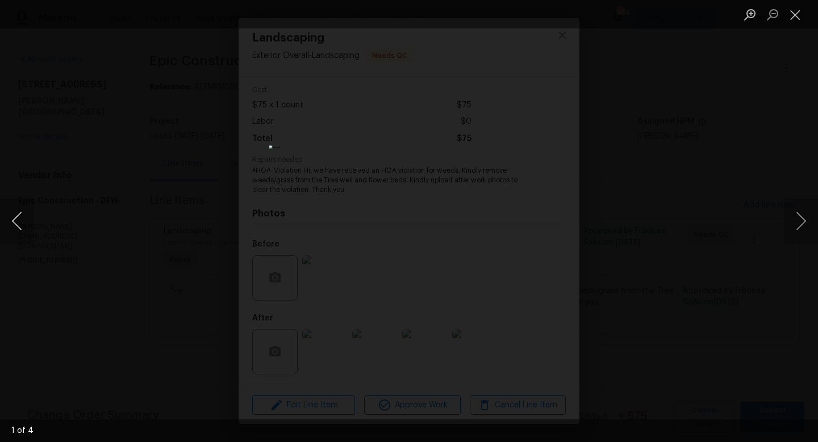
click at [23, 225] on button "Previous image" at bounding box center [17, 220] width 34 height 45
click at [12, 229] on button "Previous image" at bounding box center [17, 220] width 34 height 45
click at [30, 224] on button "Previous image" at bounding box center [17, 220] width 34 height 45
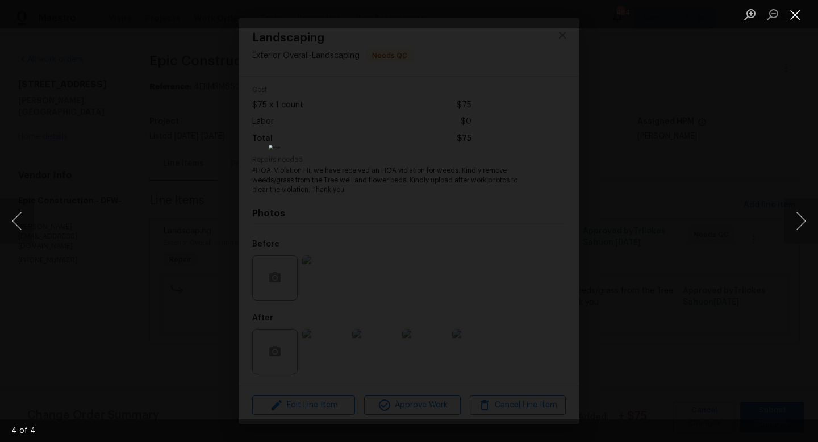
click at [796, 19] on button "Close lightbox" at bounding box center [795, 15] width 23 height 20
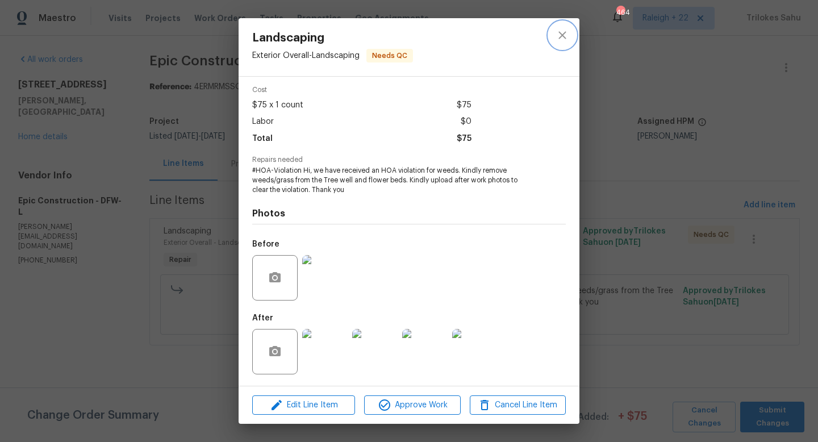
click at [560, 35] on icon "close" at bounding box center [562, 35] width 14 height 14
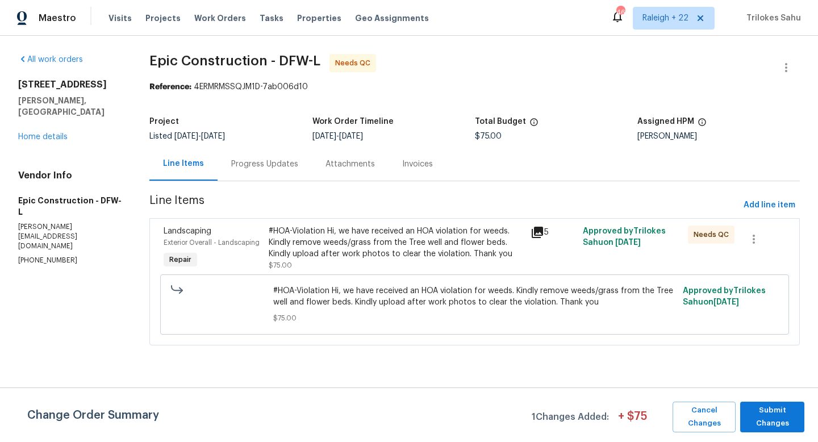
click at [283, 174] on div "Progress Updates" at bounding box center [265, 164] width 94 height 34
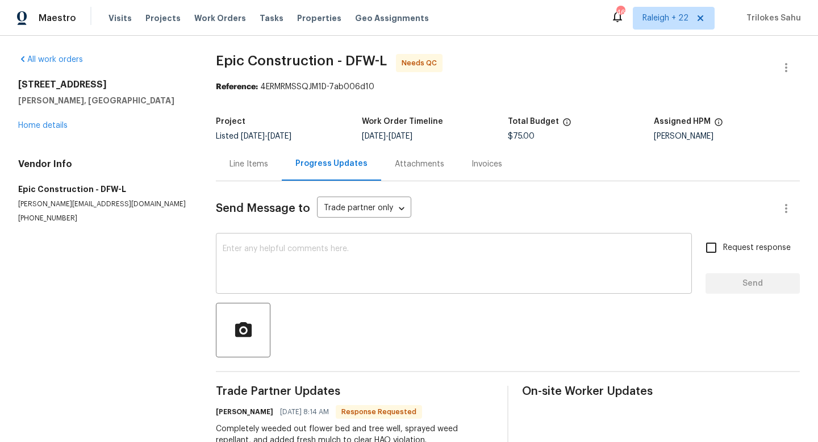
scroll to position [80, 0]
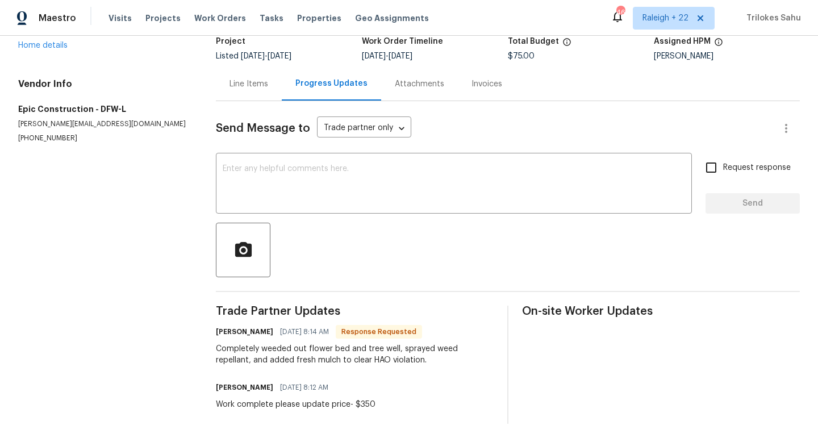
click at [252, 96] on div "Line Items" at bounding box center [249, 84] width 66 height 34
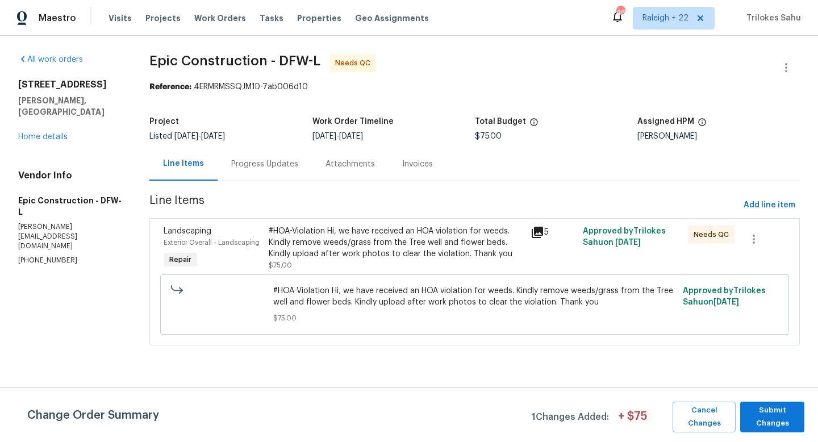
click at [264, 160] on div "Progress Updates" at bounding box center [264, 163] width 67 height 11
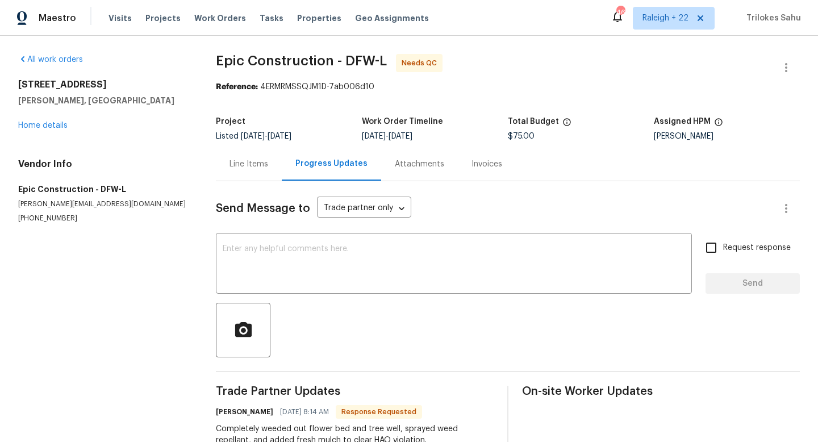
click at [264, 161] on div "Line Items" at bounding box center [248, 163] width 39 height 11
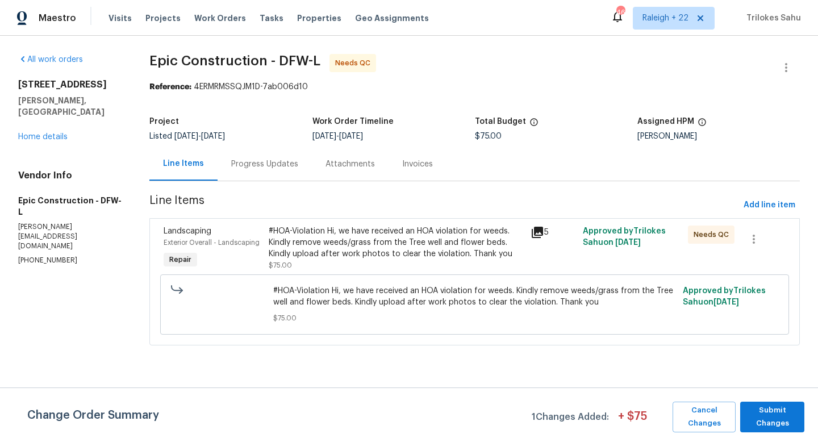
click at [319, 228] on div "#HOA-Violation Hi, we have received an HOA violation for weeds. Kindly remove w…" at bounding box center [396, 242] width 255 height 34
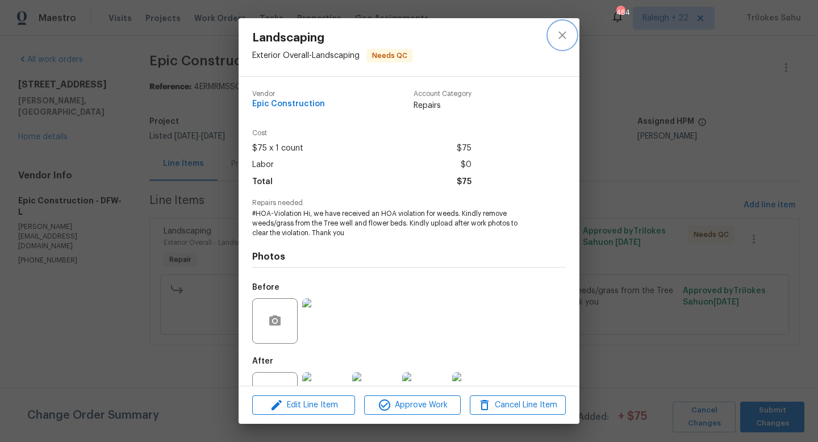
click at [568, 35] on icon "close" at bounding box center [562, 35] width 14 height 14
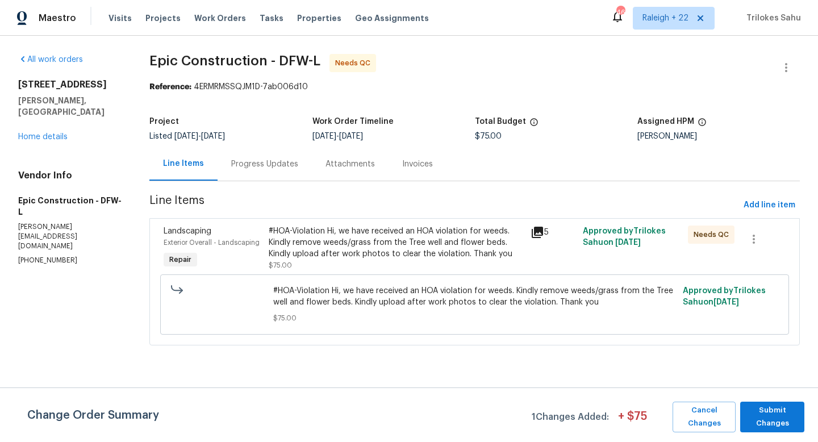
click at [267, 175] on div "Progress Updates" at bounding box center [265, 164] width 94 height 34
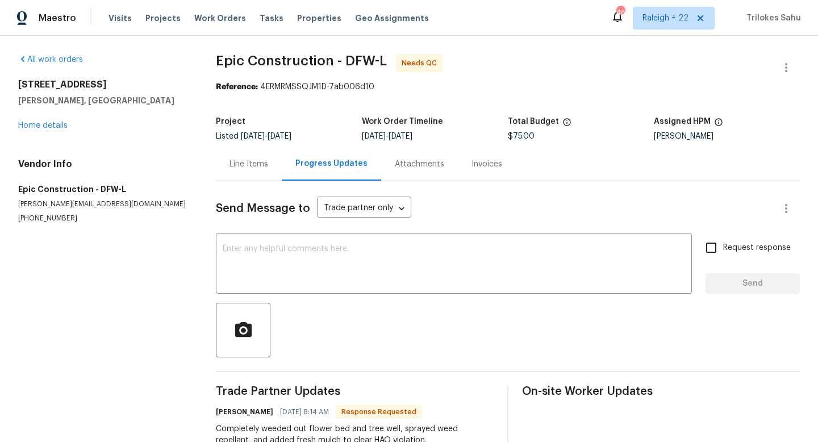
click at [244, 162] on div "Line Items" at bounding box center [248, 163] width 39 height 11
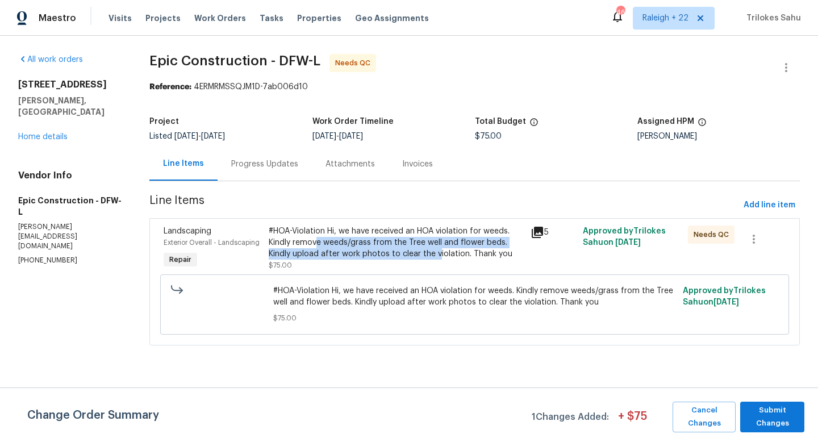
drag, startPoint x: 316, startPoint y: 243, endPoint x: 436, endPoint y: 248, distance: 119.9
click at [436, 248] on div "#HOA-Violation Hi, we have received an HOA violation for weeds. Kindly remove w…" at bounding box center [396, 242] width 255 height 34
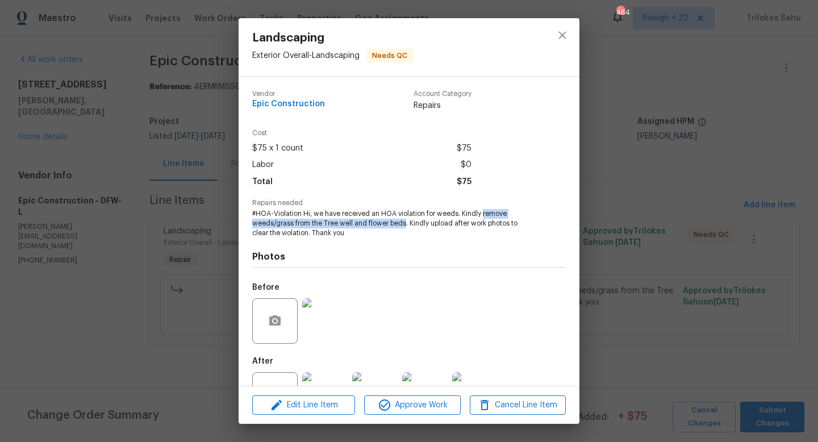
drag, startPoint x: 482, startPoint y: 215, endPoint x: 404, endPoint y: 224, distance: 78.3
click at [404, 224] on span "#HOA-Violation Hi, we have received an HOA violation for weeds. Kindly remove w…" at bounding box center [393, 223] width 282 height 28
copy span "remove weeds/grass from the Tree well and flower beds"
click at [560, 31] on icon "close" at bounding box center [562, 35] width 14 height 14
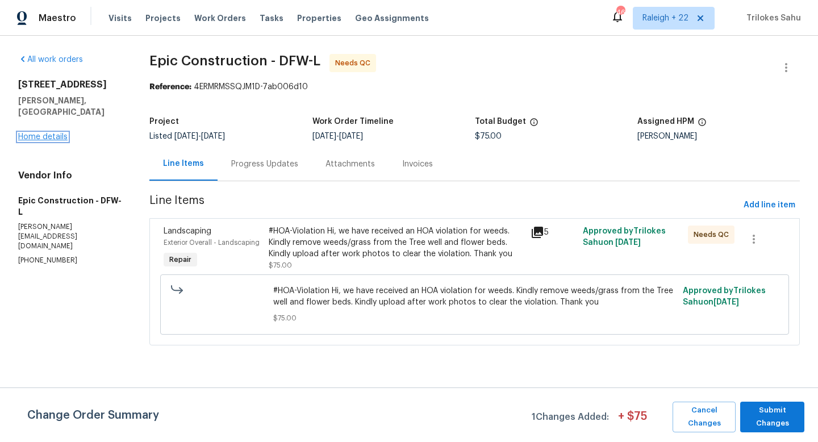
click at [57, 133] on link "Home details" at bounding box center [42, 137] width 49 height 8
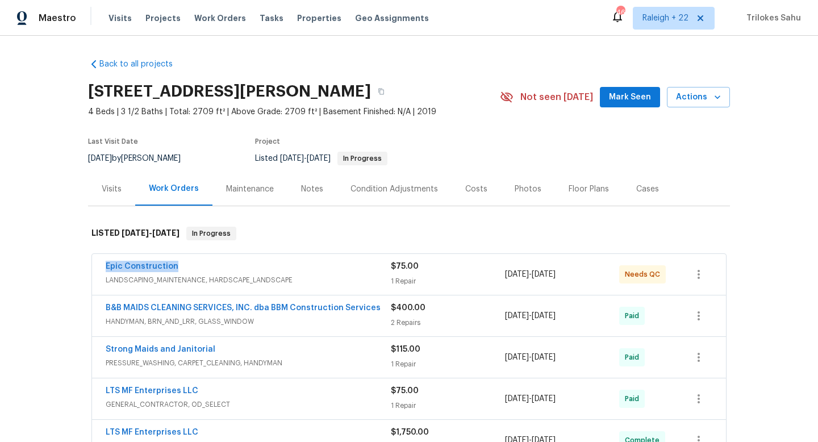
drag, startPoint x: 186, startPoint y: 266, endPoint x: 94, endPoint y: 268, distance: 91.4
click at [94, 268] on div "Epic Construction LANDSCAPING_MAINTENANCE, HARDSCAPE_LANDSCAPE $75.00 1 Repair …" at bounding box center [409, 274] width 634 height 41
copy link "Epic Construction"
click at [142, 262] on link "Epic Construction" at bounding box center [142, 266] width 73 height 8
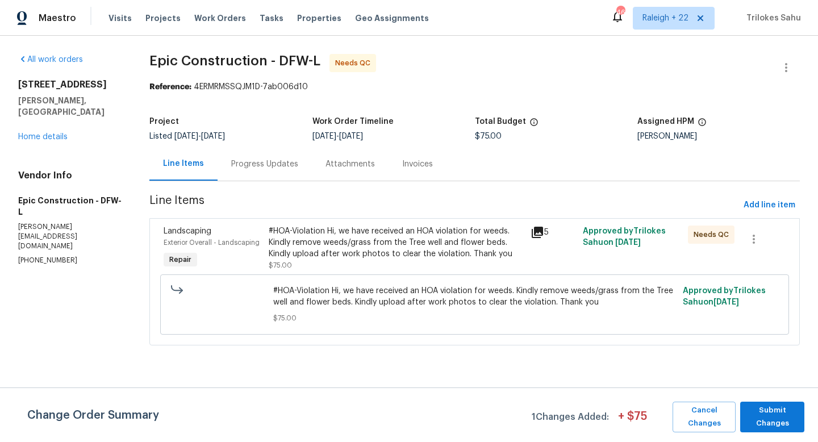
click at [252, 175] on div "Progress Updates" at bounding box center [265, 164] width 94 height 34
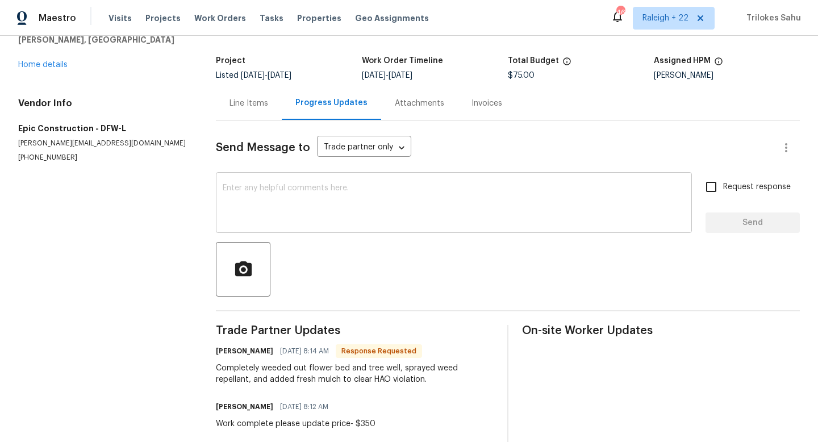
scroll to position [80, 0]
